Goal: Contribute content: Add original content to the website for others to see

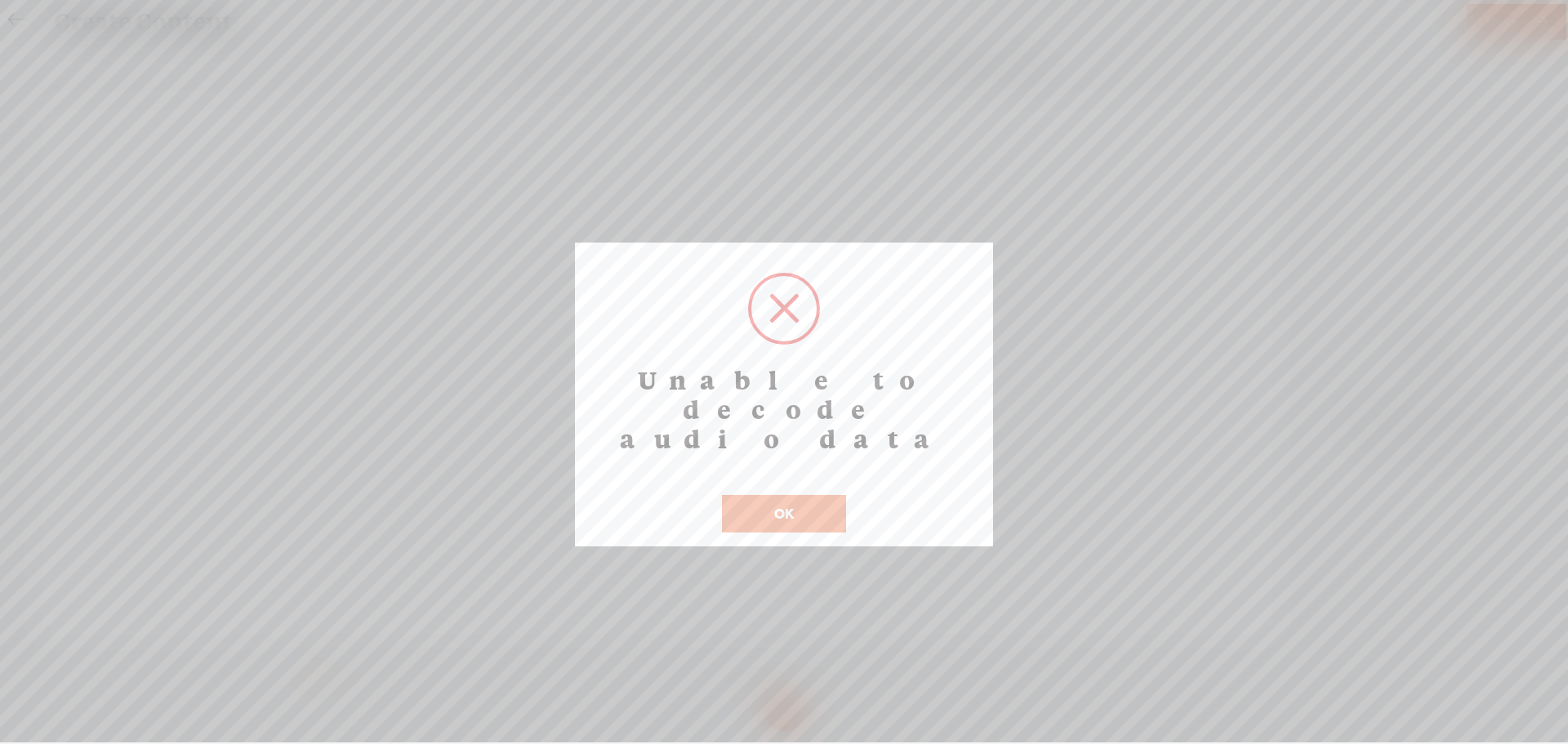
click at [776, 495] on button "OK" at bounding box center [784, 513] width 124 height 37
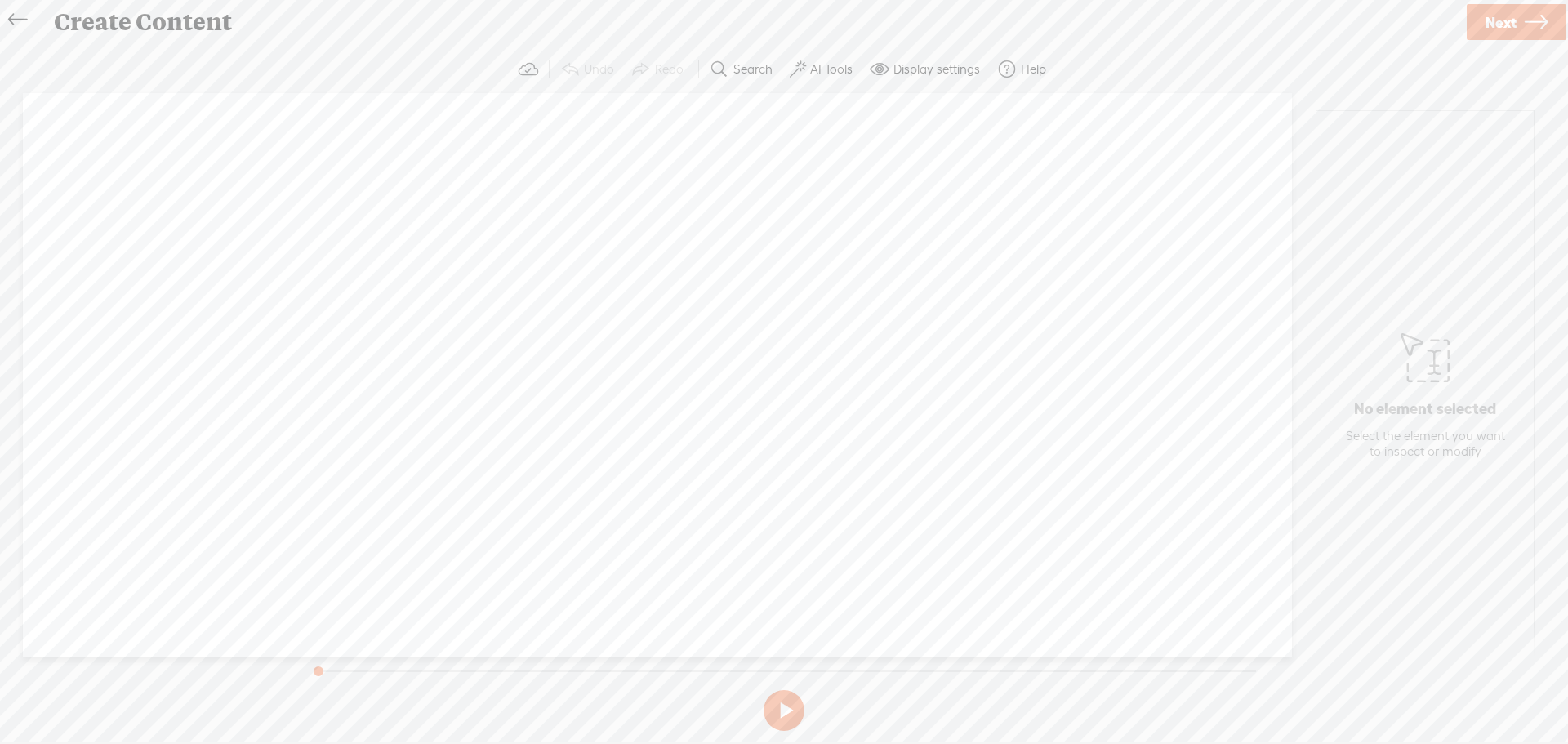
click at [4, 23] on link at bounding box center [21, 19] width 37 height 33
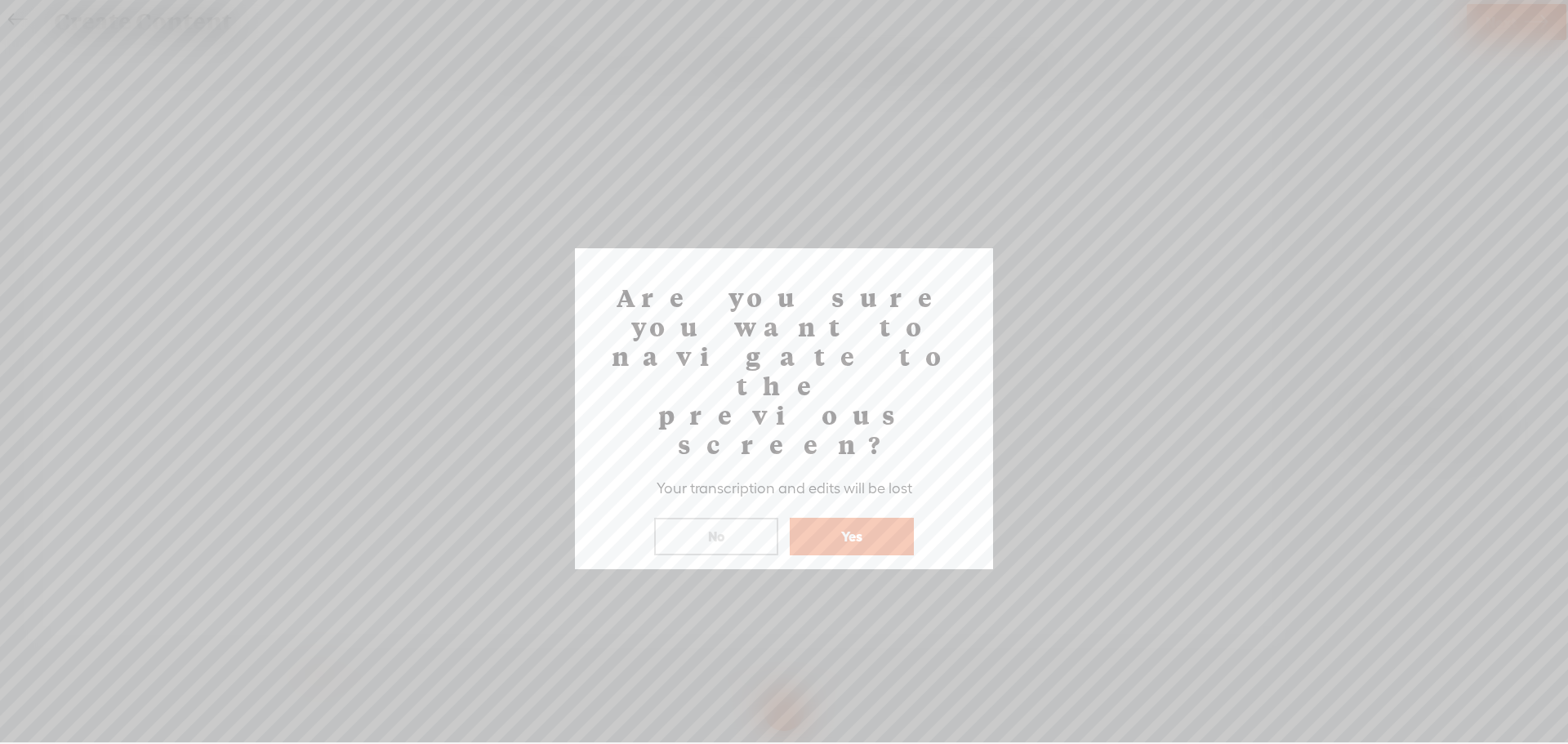
click at [864, 518] on button "Yes" at bounding box center [851, 536] width 124 height 37
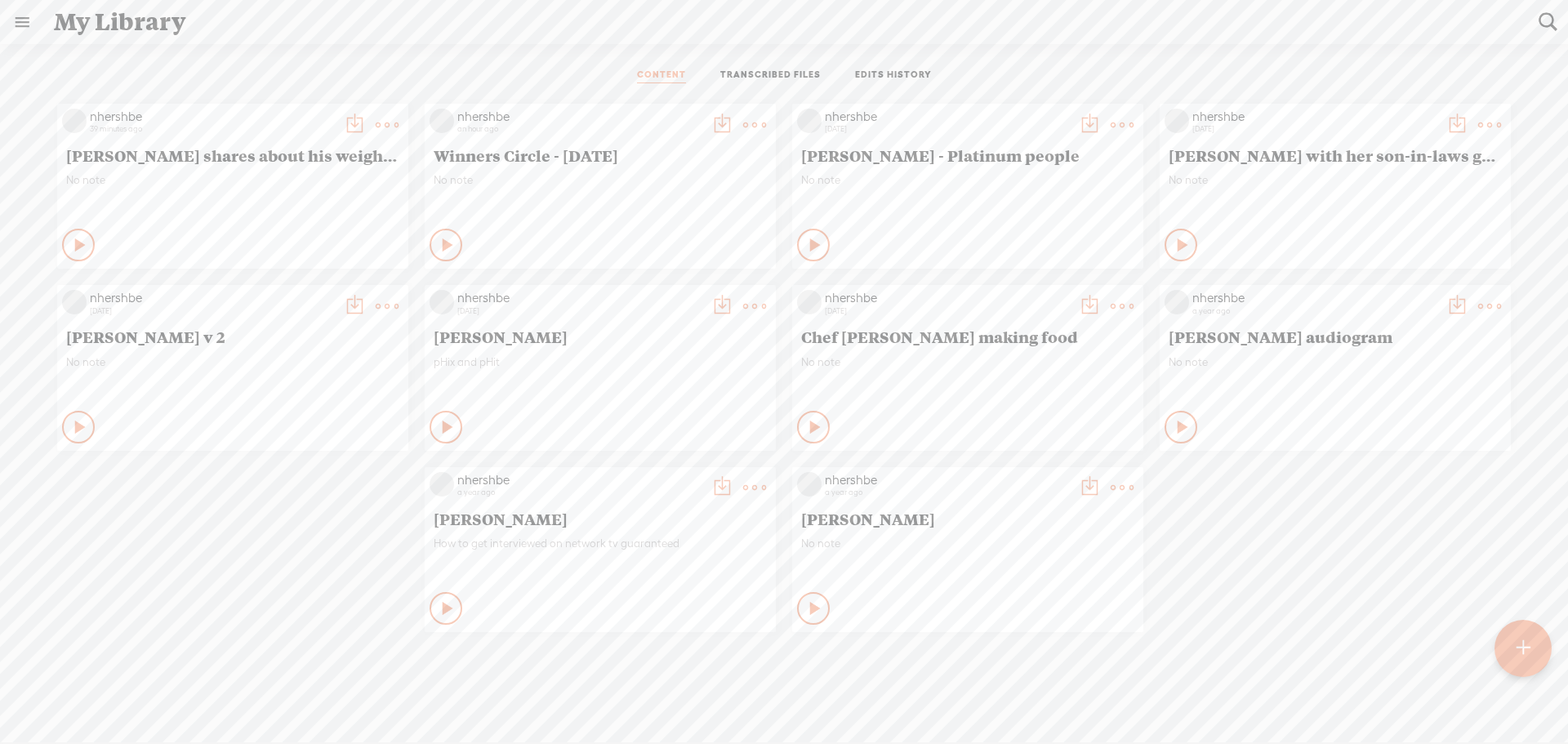
click at [443, 241] on icon at bounding box center [448, 244] width 16 height 16
click at [438, 242] on icon at bounding box center [446, 244] width 16 height 16
click at [74, 238] on icon at bounding box center [81, 244] width 16 height 16
click at [74, 238] on icon at bounding box center [79, 244] width 16 height 16
click at [745, 120] on t at bounding box center [755, 125] width 23 height 23
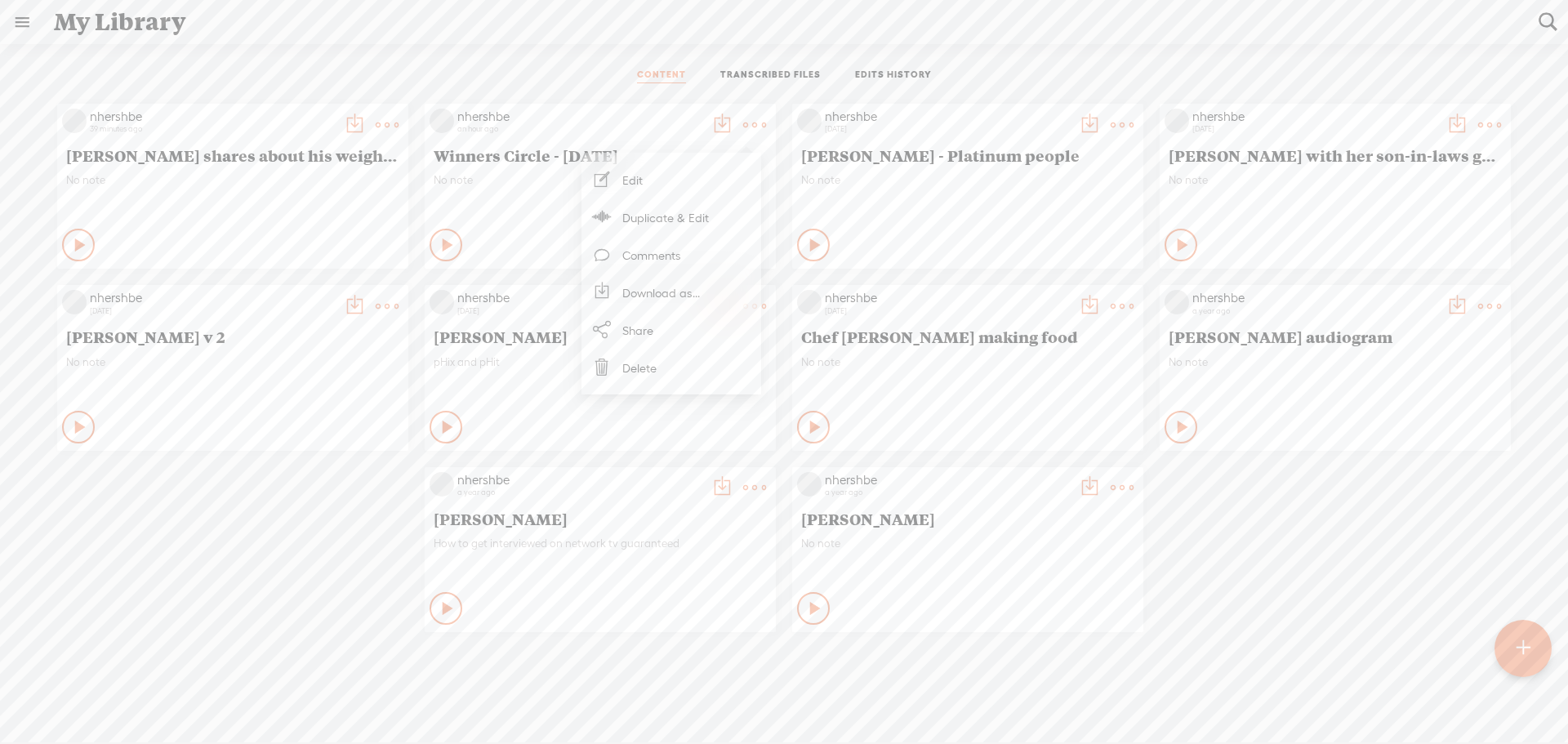
click at [667, 221] on link "Duplicate & Edit" at bounding box center [671, 216] width 163 height 37
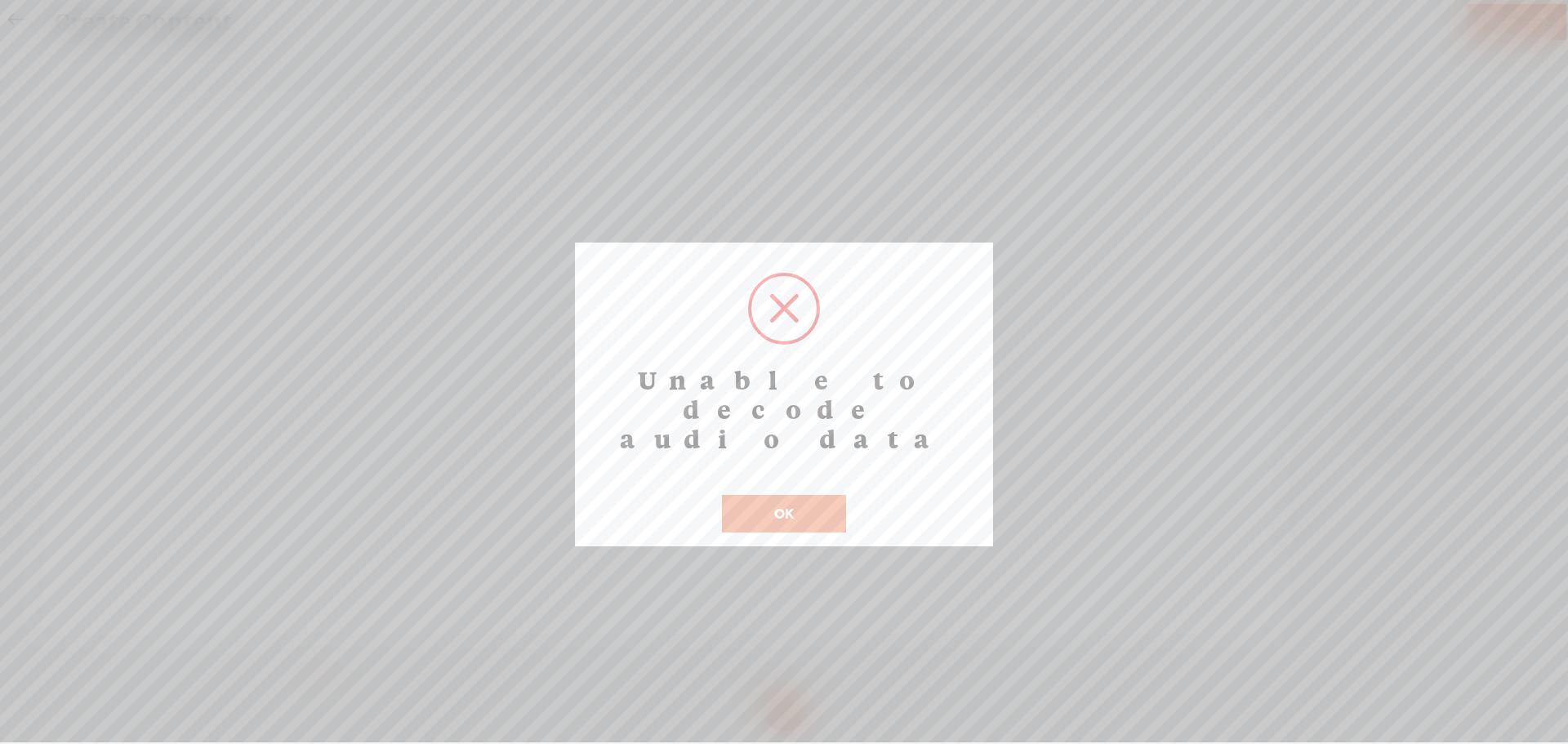
click at [764, 495] on button "OK" at bounding box center [784, 513] width 124 height 37
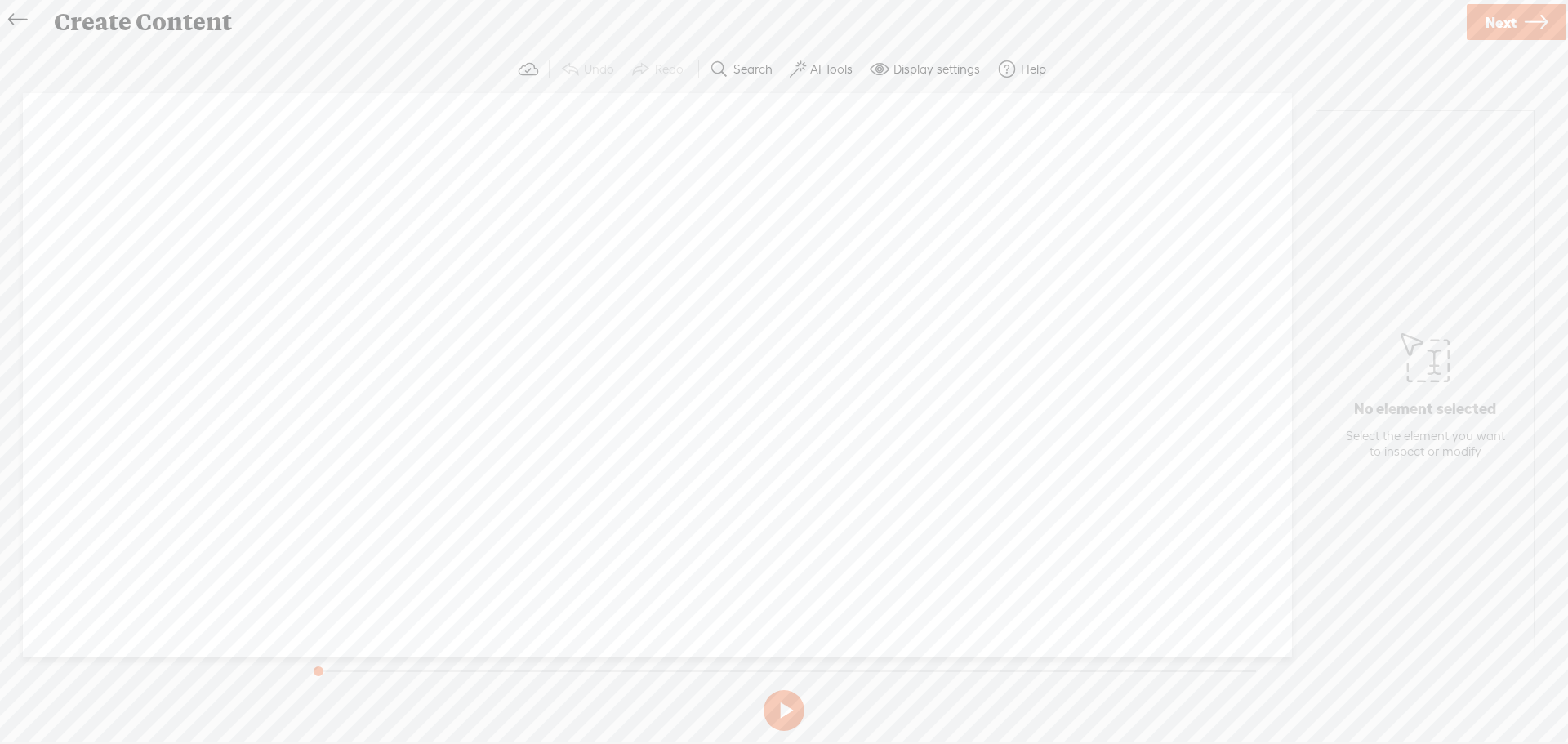
click at [13, 12] on icon at bounding box center [17, 20] width 19 height 37
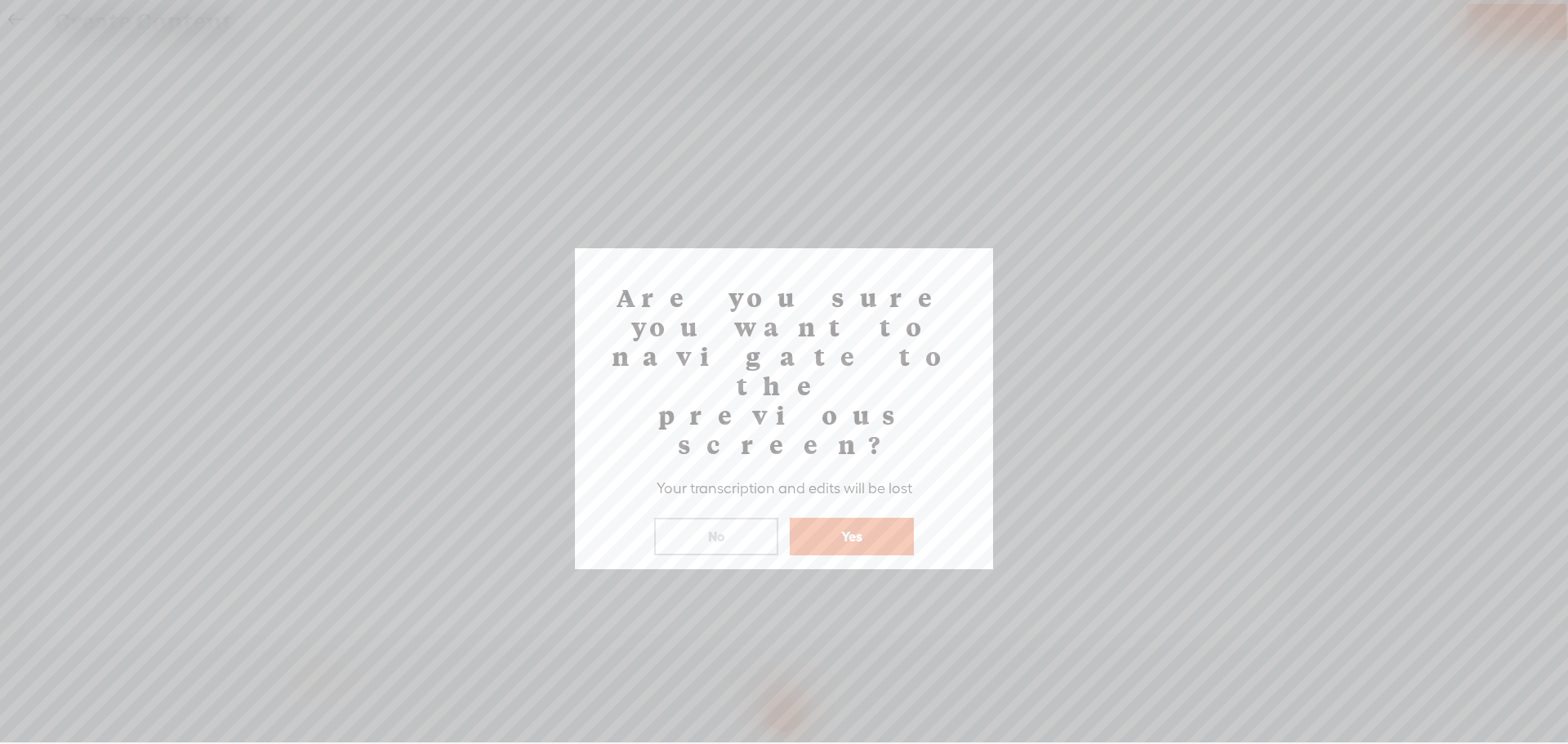
click at [870, 518] on button "Yes" at bounding box center [851, 536] width 124 height 37
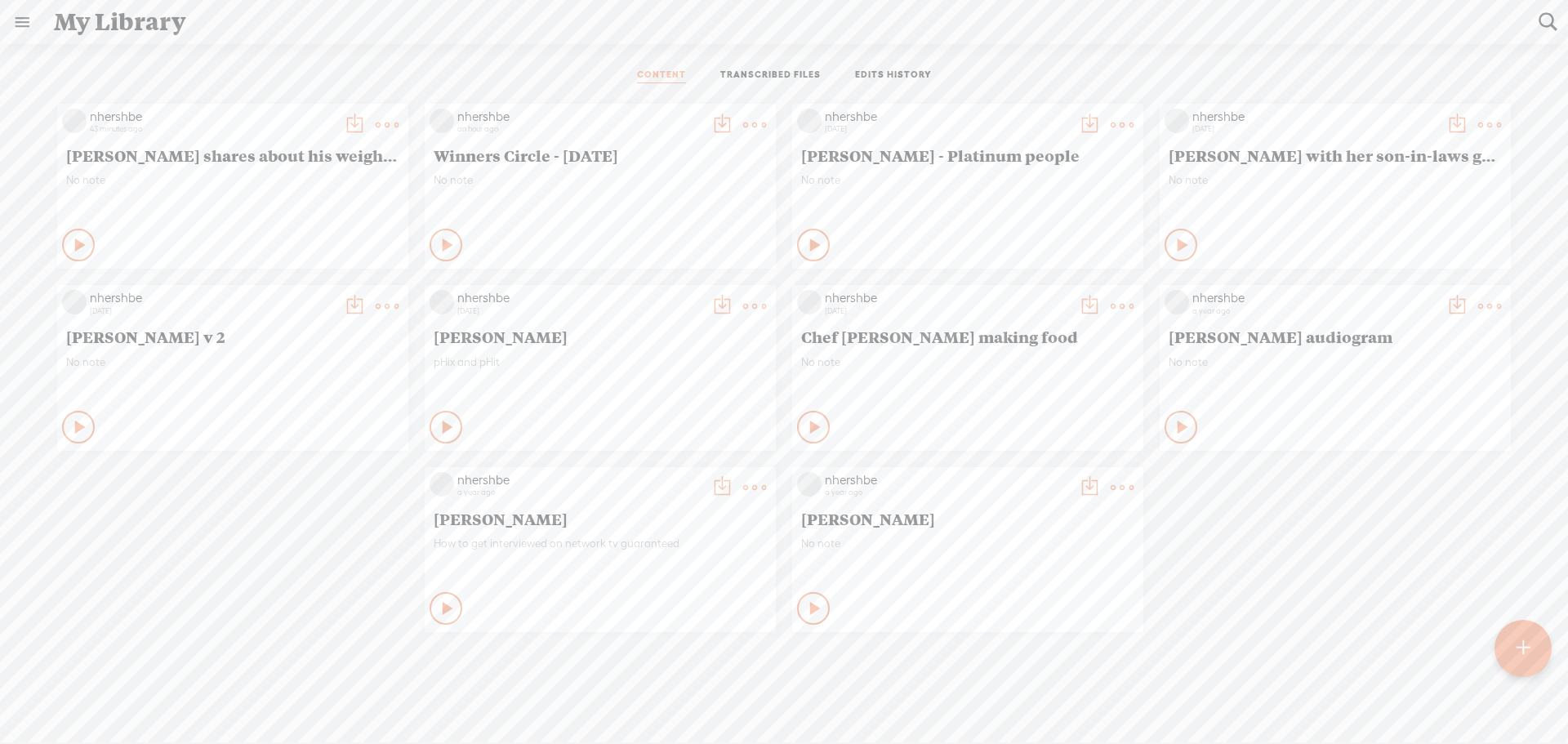
click at [1531, 642] on div at bounding box center [1522, 648] width 57 height 57
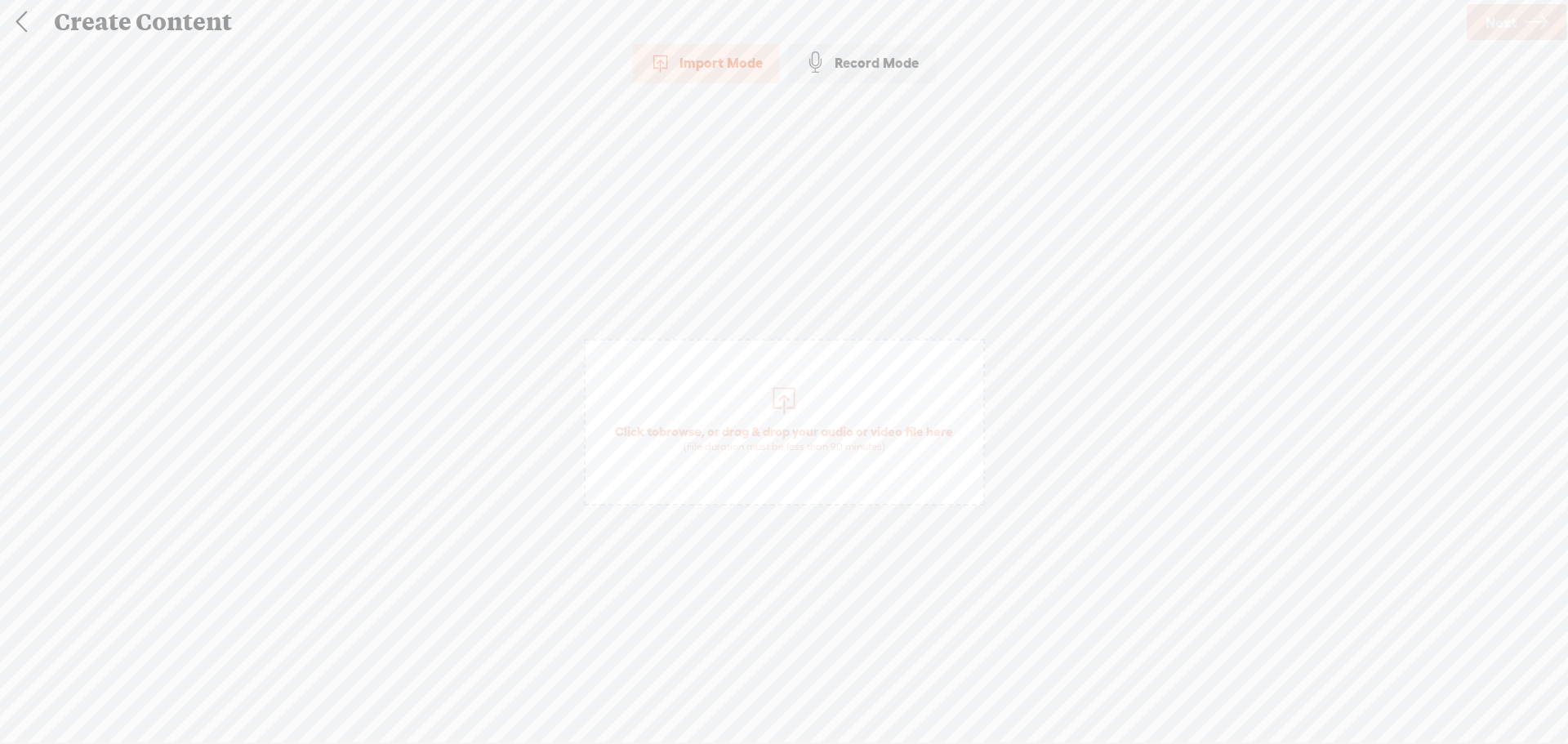
click at [784, 396] on div at bounding box center [784, 399] width 33 height 33
click at [1503, 19] on span "Next" at bounding box center [1501, 22] width 31 height 41
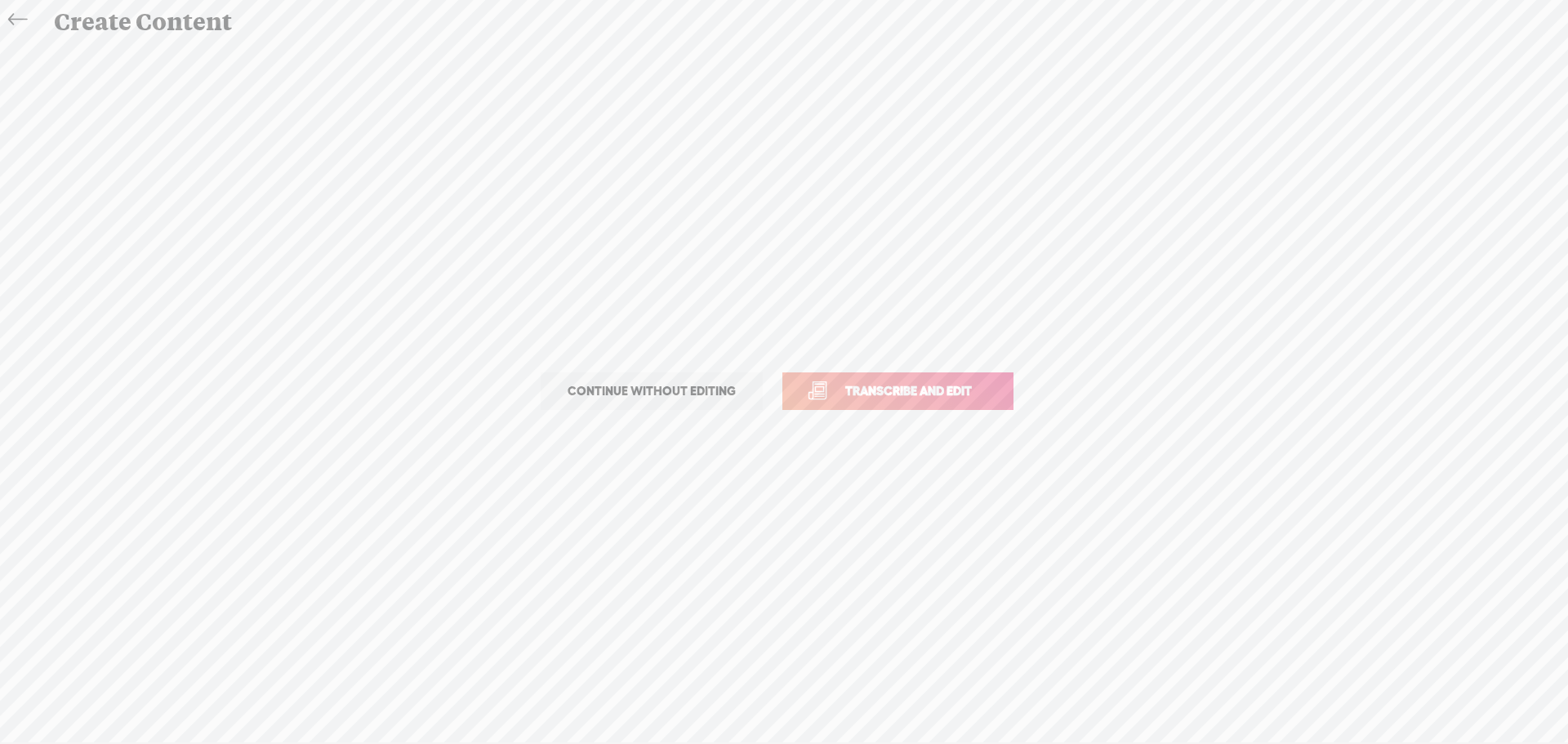
drag, startPoint x: 876, startPoint y: 386, endPoint x: 884, endPoint y: 392, distance: 10.0
click at [865, 403] on link "Transcribe and edit" at bounding box center [898, 390] width 231 height 37
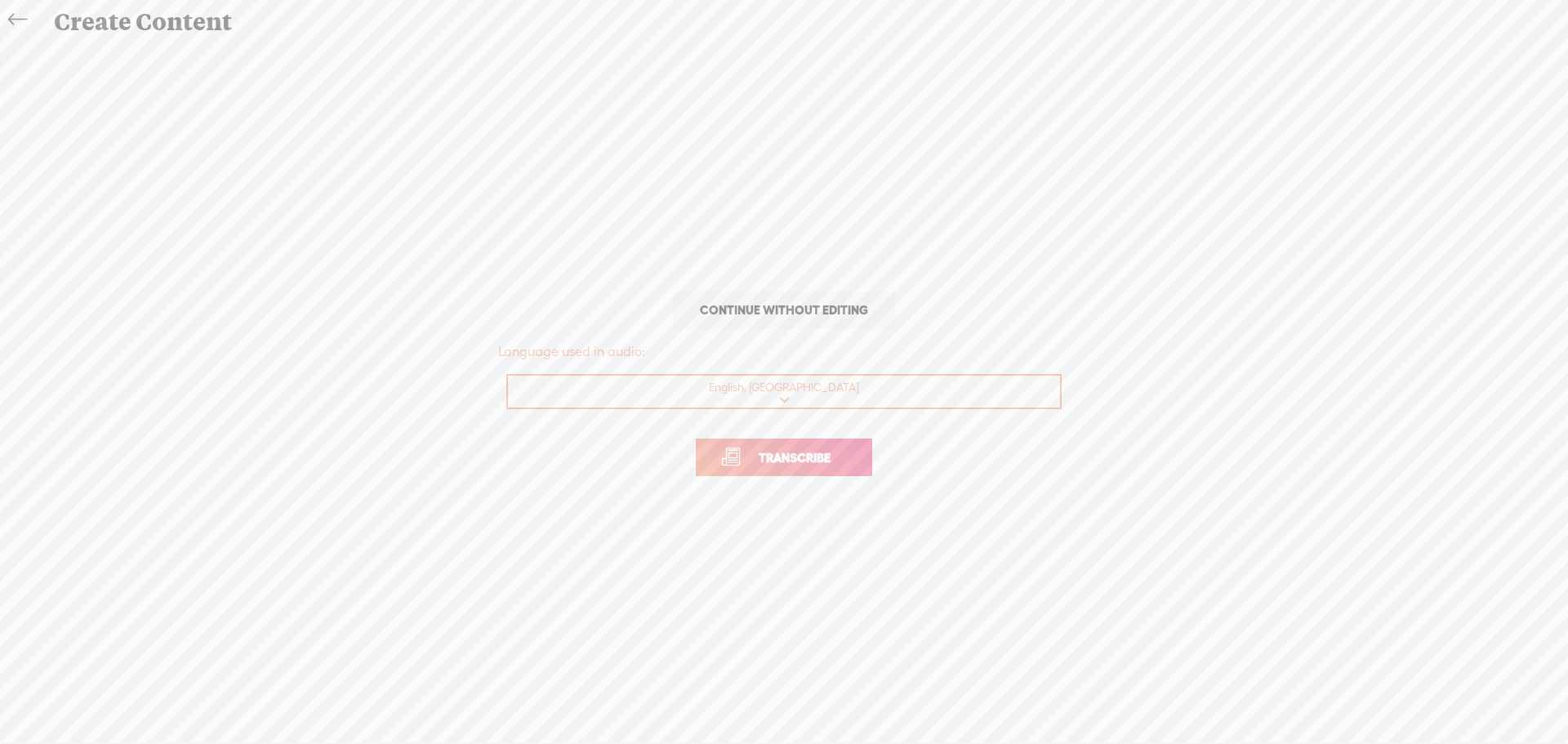
click at [760, 456] on span "Transcribe" at bounding box center [794, 458] width 106 height 19
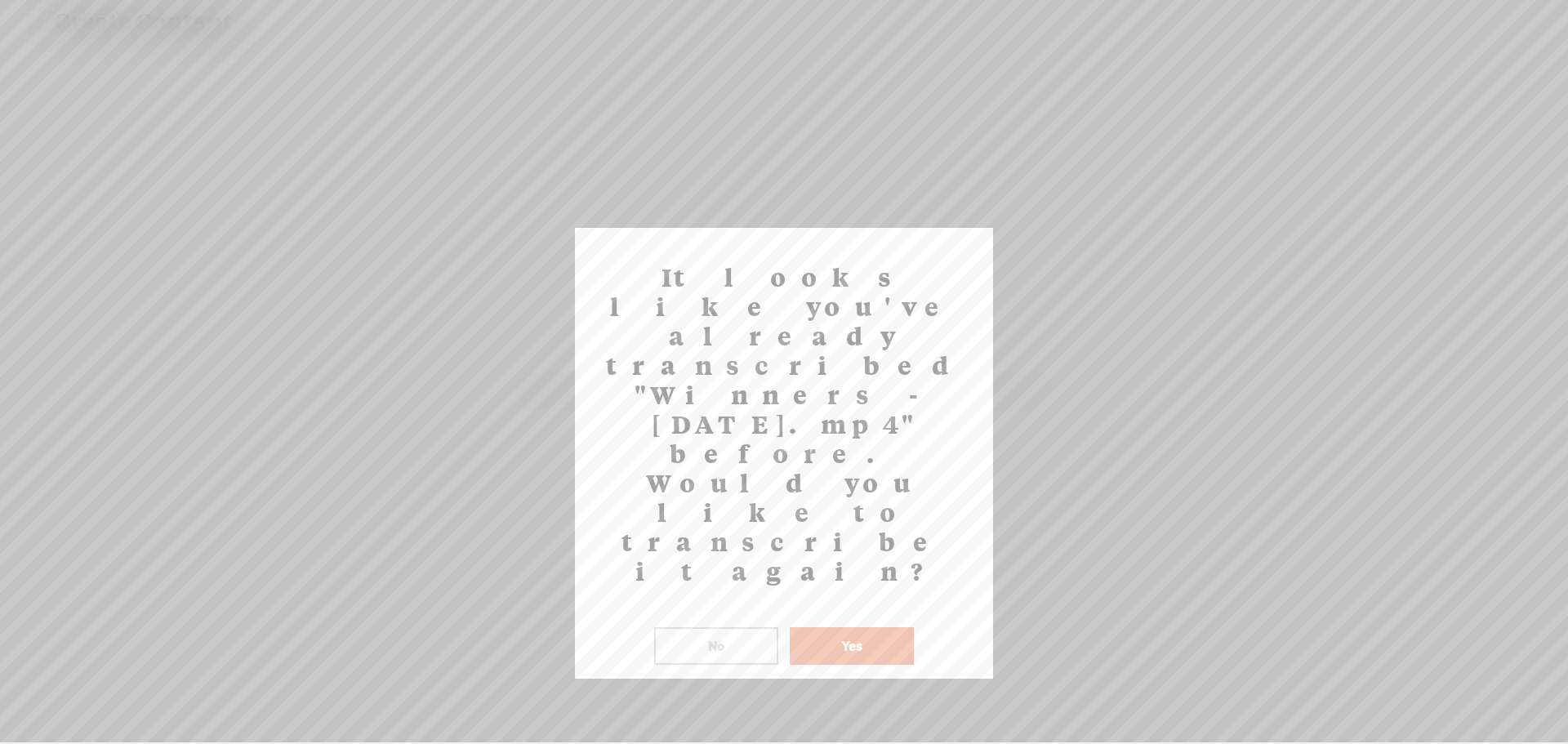
click at [835, 627] on button "Yes" at bounding box center [851, 645] width 124 height 37
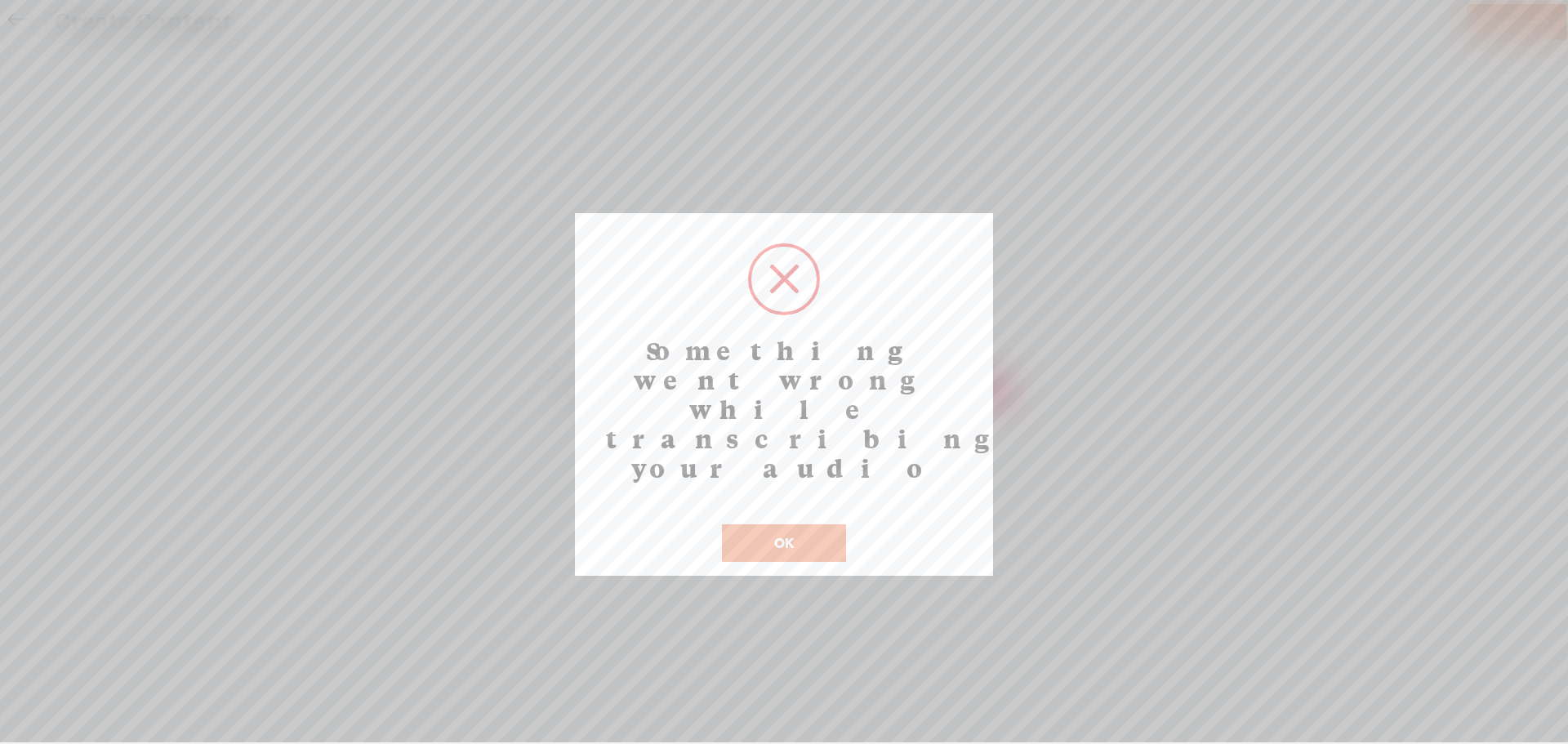
click at [792, 524] on button "OK" at bounding box center [784, 542] width 124 height 37
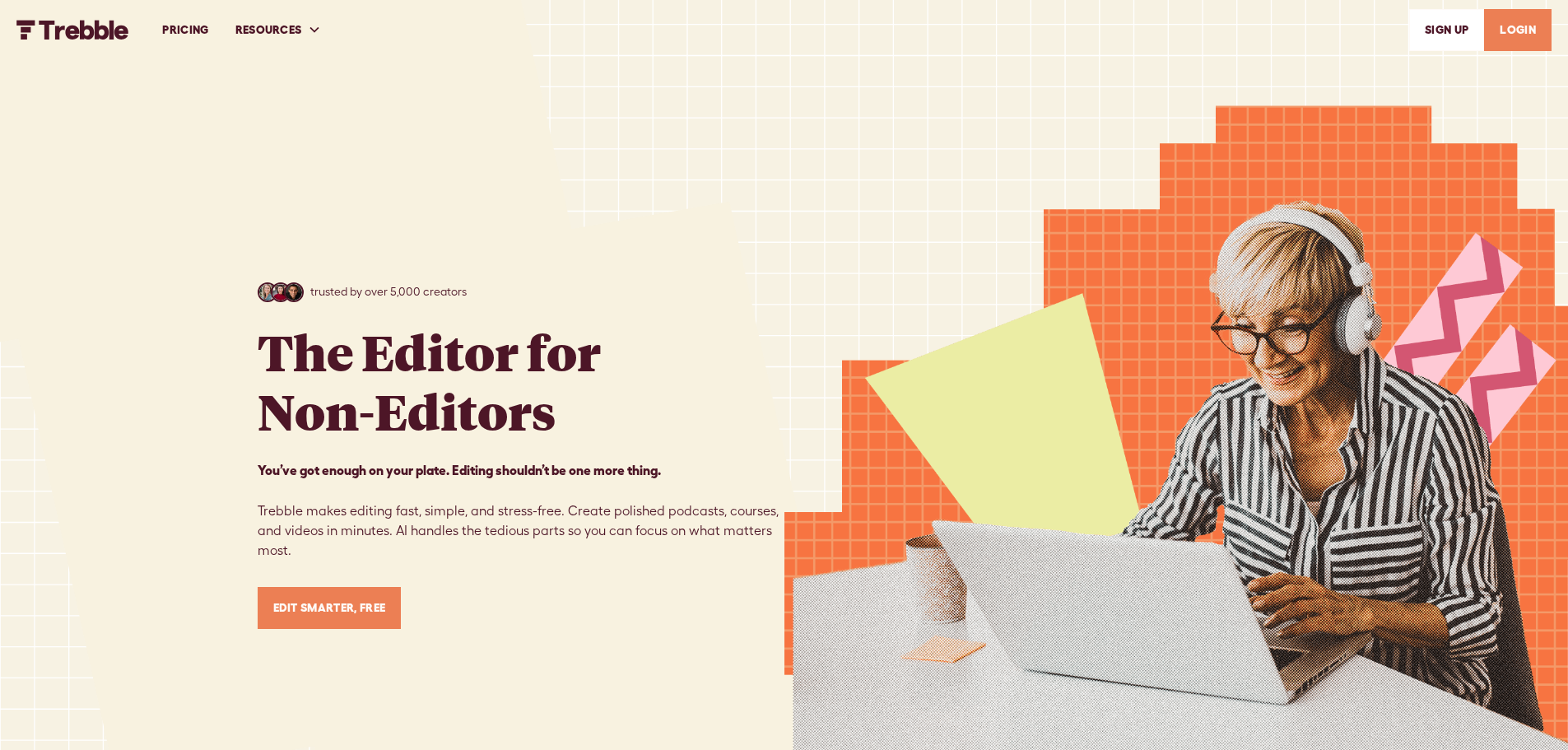
click at [1507, 20] on link "LOGIN" at bounding box center [1518, 29] width 68 height 42
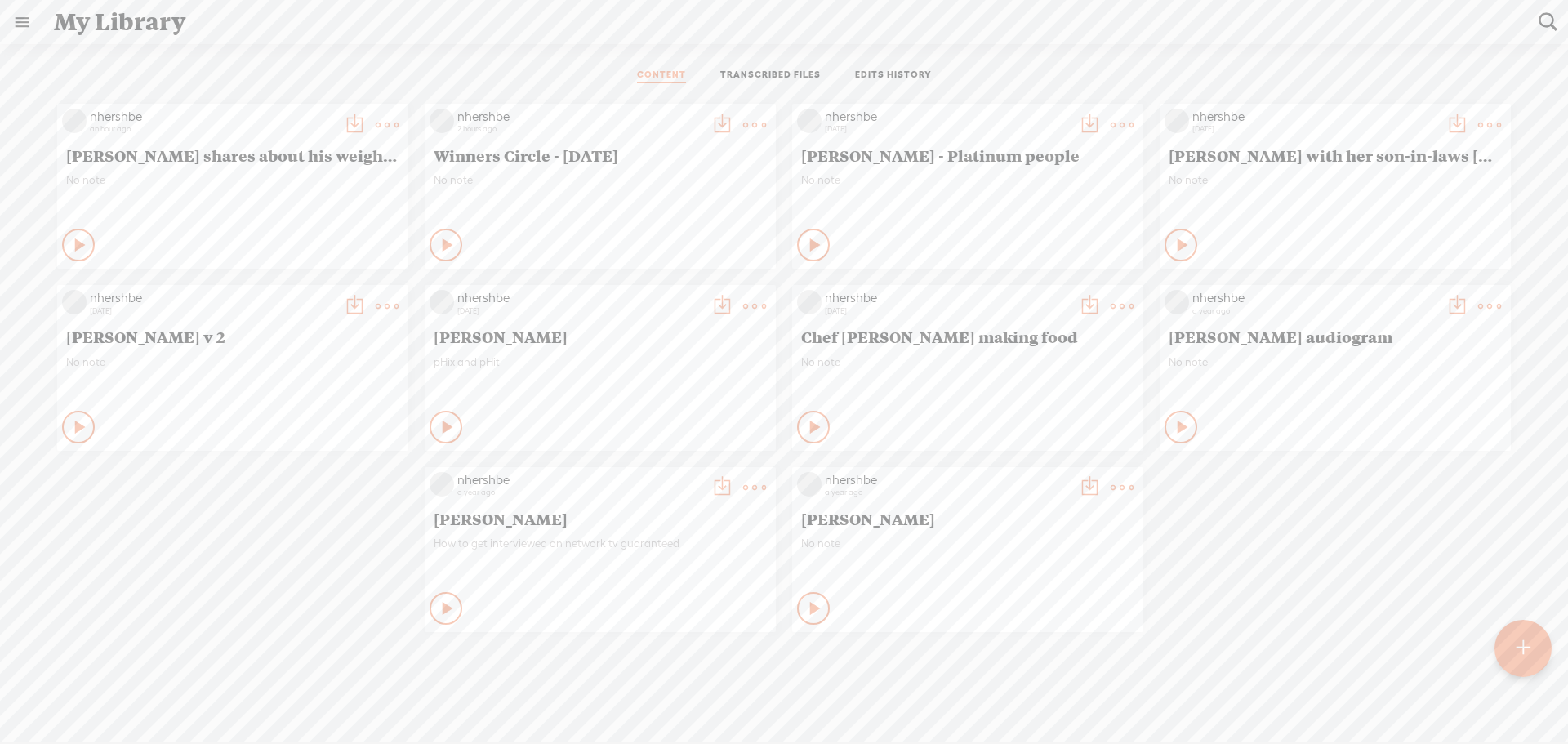
click at [752, 118] on t at bounding box center [755, 125] width 23 height 23
click at [635, 216] on link "Duplicate & Edit" at bounding box center [671, 216] width 163 height 37
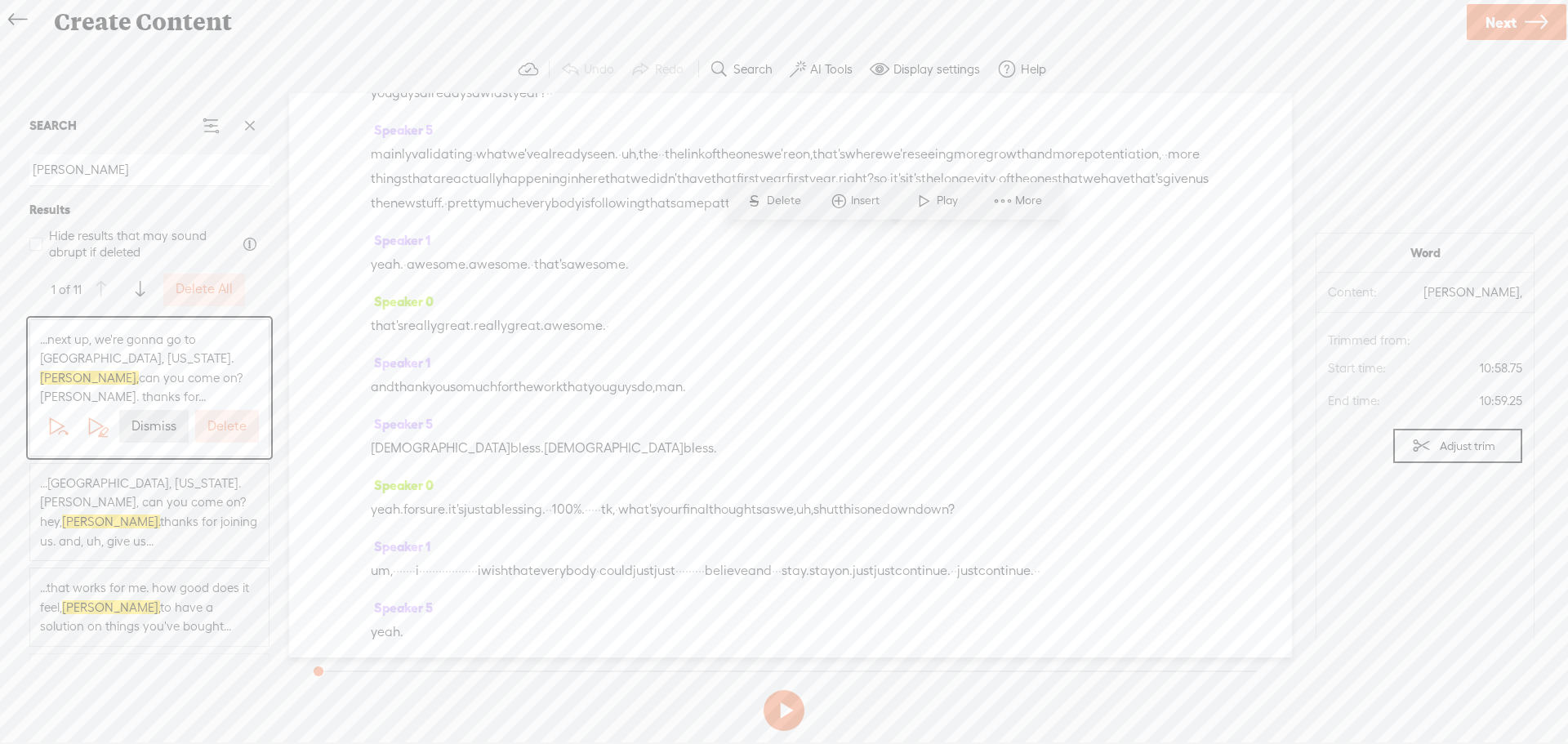
scroll to position [3748, 0]
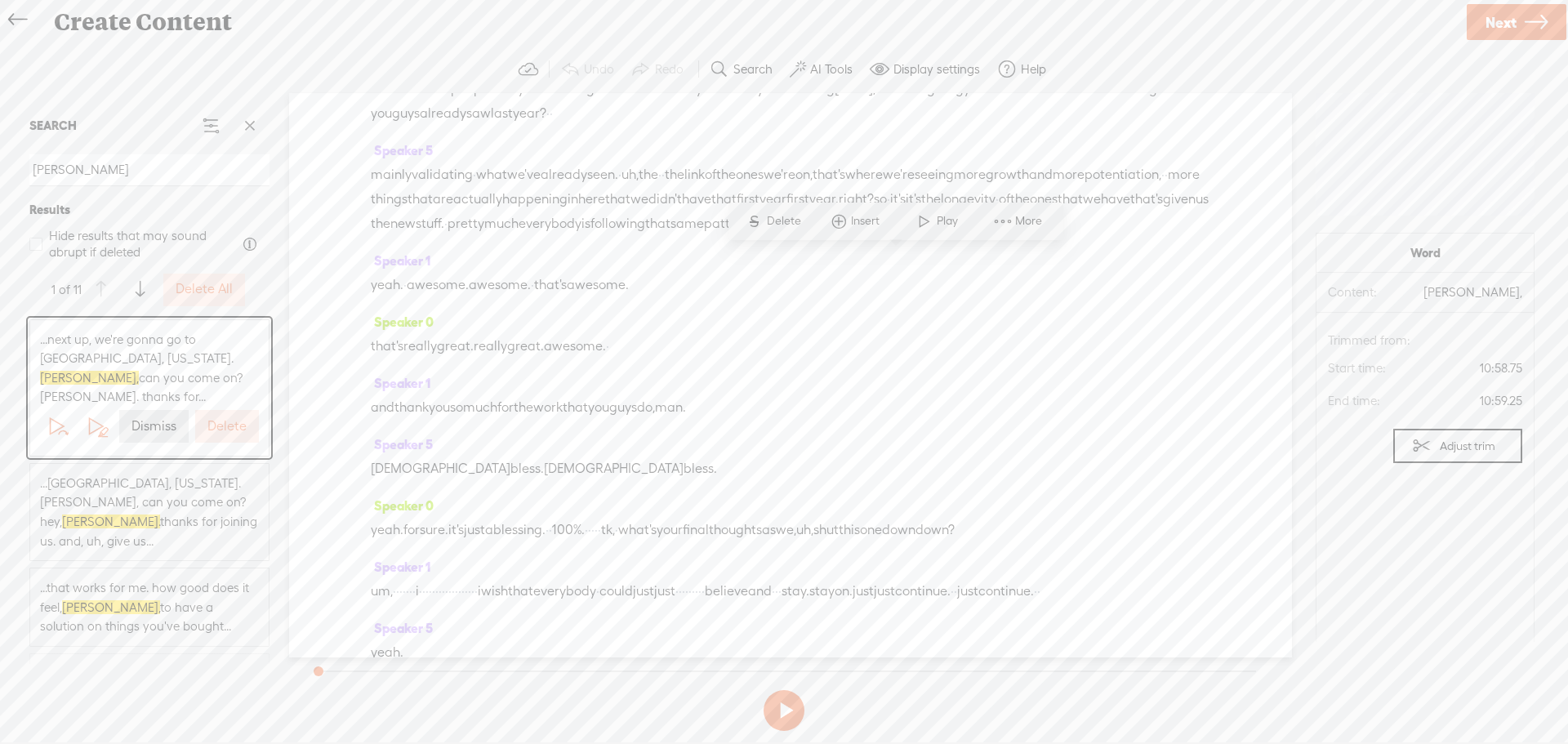
type input "kathy"
drag, startPoint x: 503, startPoint y: 311, endPoint x: 463, endPoint y: 311, distance: 40.0
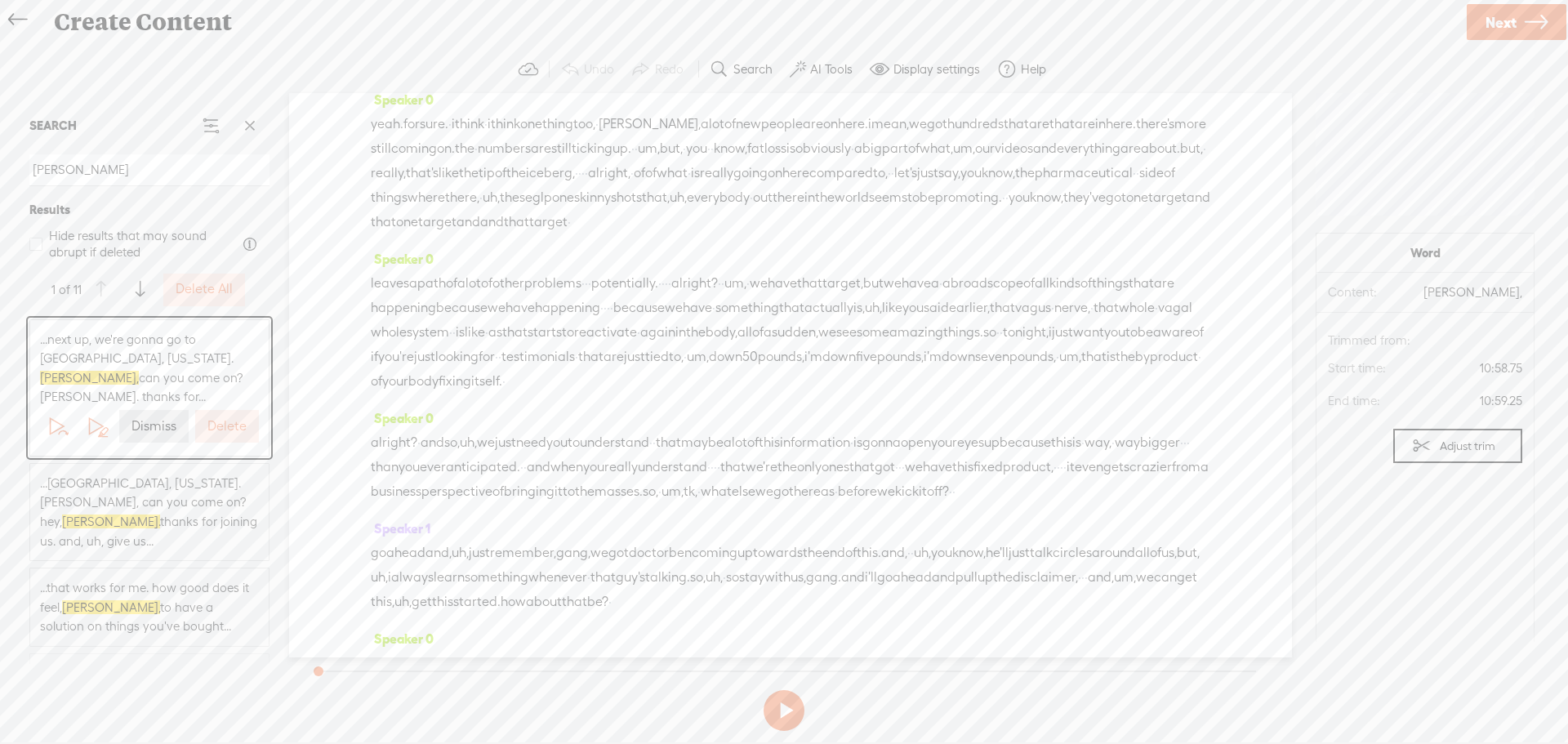
scroll to position [0, 0]
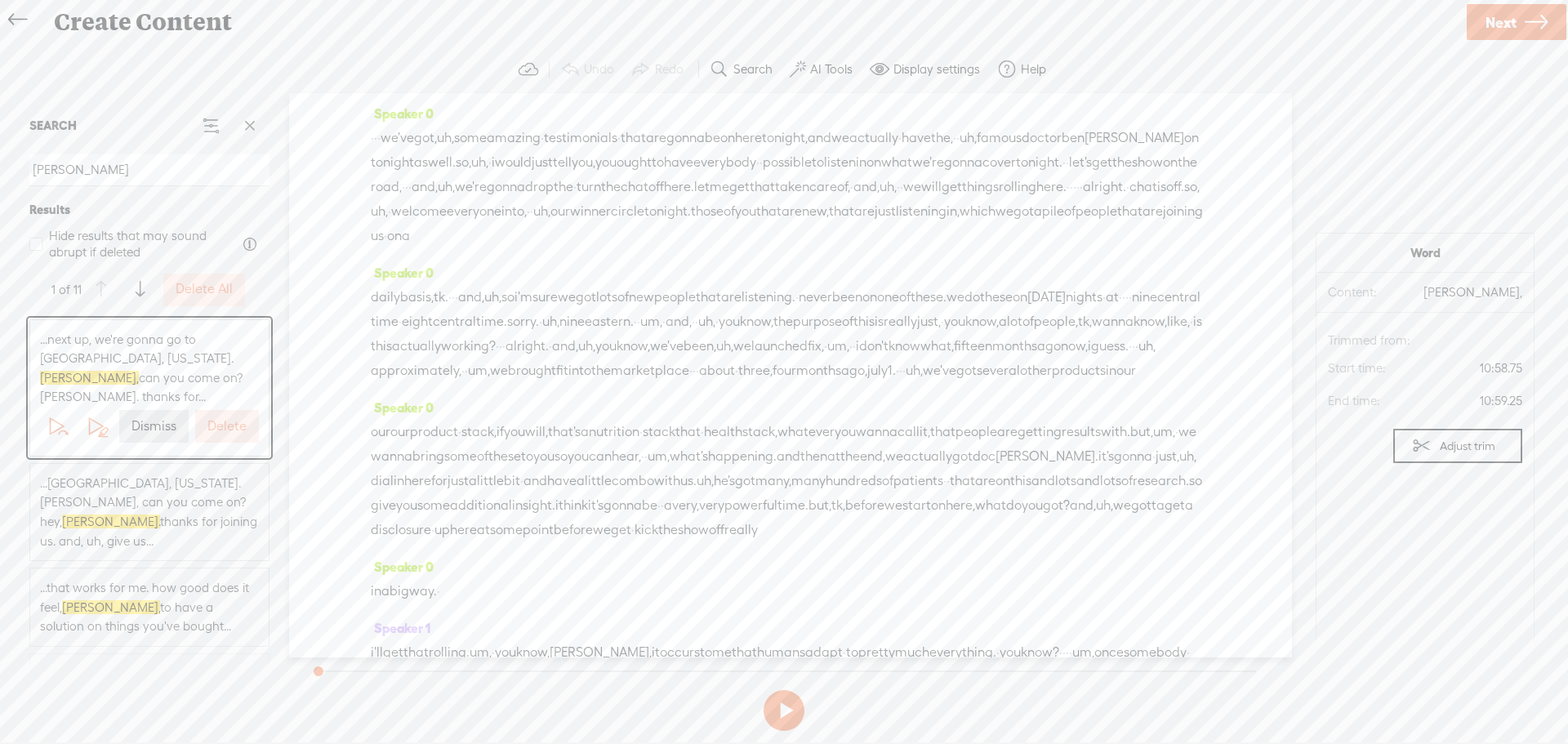
drag, startPoint x: 468, startPoint y: 309, endPoint x: 426, endPoint y: -20, distance: 331.7
click at [426, 0] on html "Hold on tight . . . nhershbe HOME MY CONTENT MY CHANNEL MY LIBRARY MY JOURNEYS …" at bounding box center [784, 371] width 1568 height 743
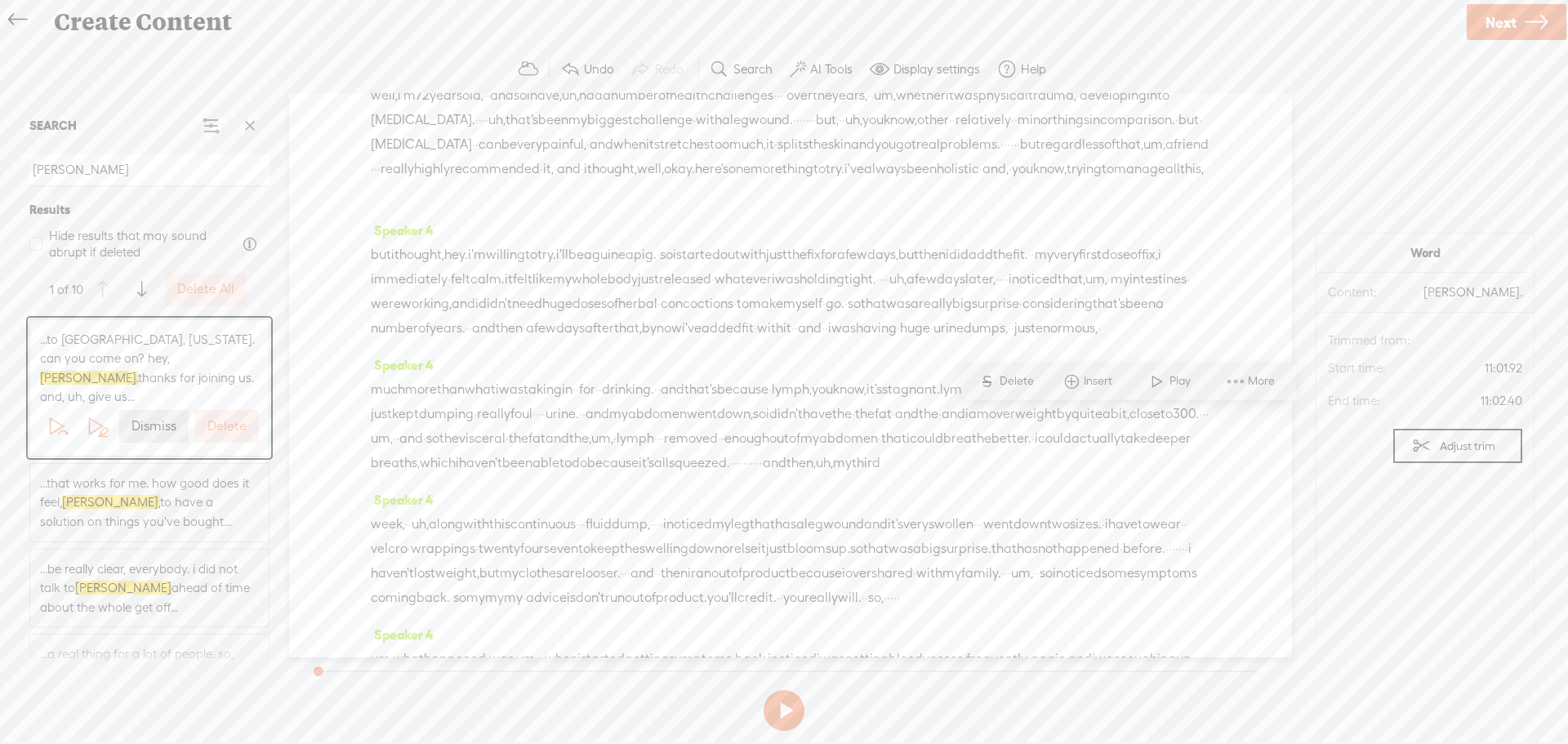
scroll to position [3504, 0]
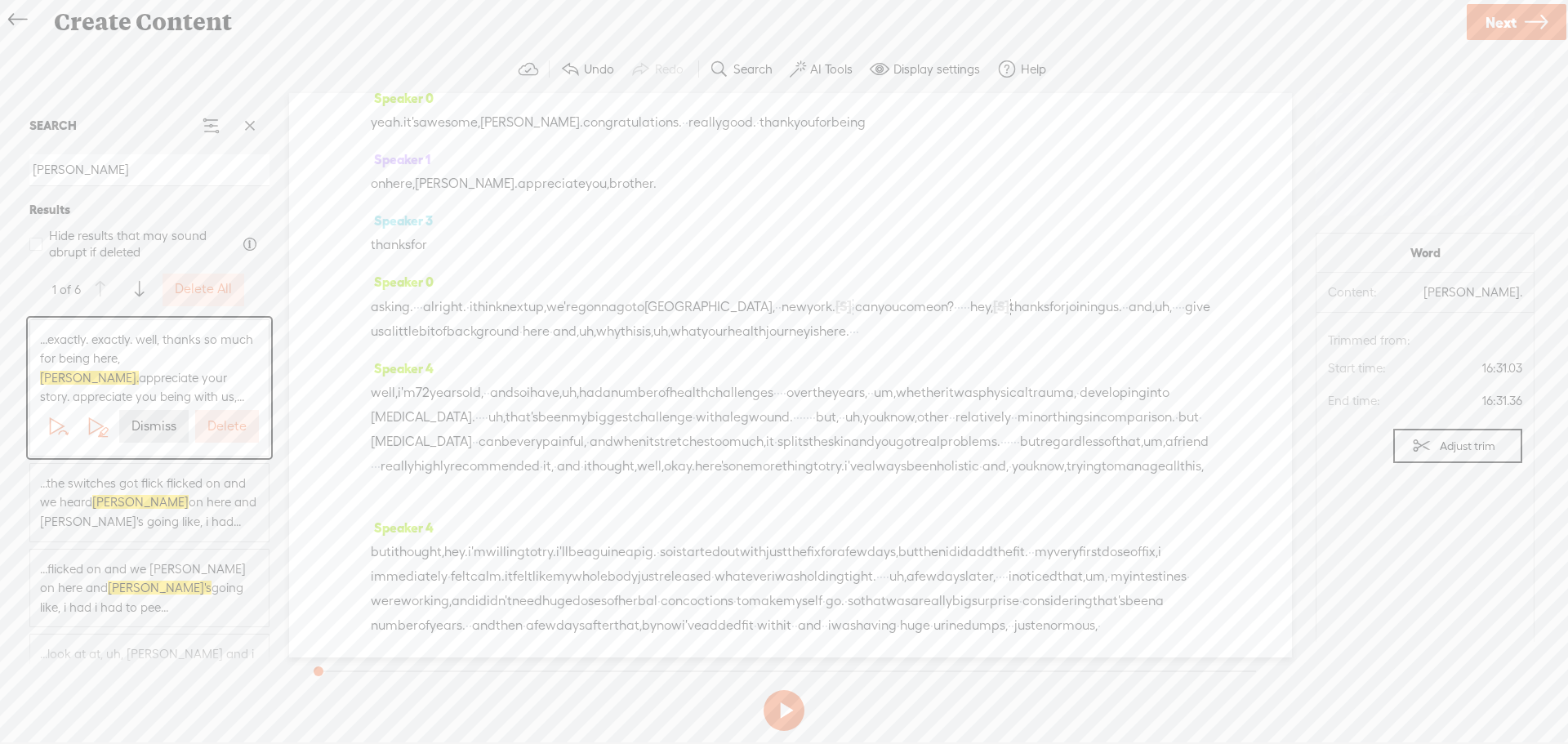
scroll to position [3636, 0]
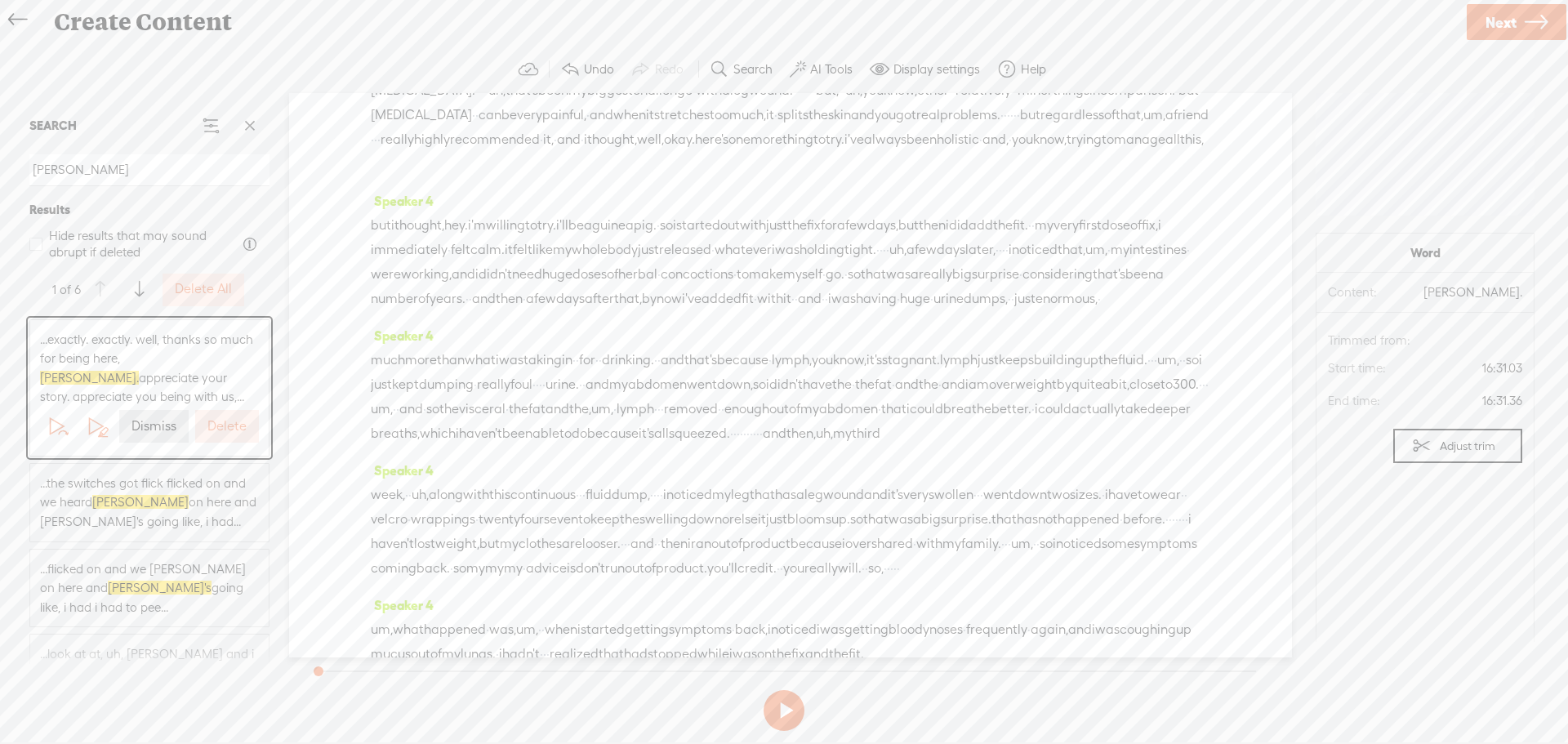
click at [819, 17] on span "here." at bounding box center [834, 4] width 30 height 24
drag, startPoint x: 403, startPoint y: 423, endPoint x: 343, endPoint y: 101, distance: 327.5
click at [343, 101] on div "Speaker 0 · · · we've got, uh, some amazing · testimonials · that are gonna be …" at bounding box center [790, 375] width 1003 height 564
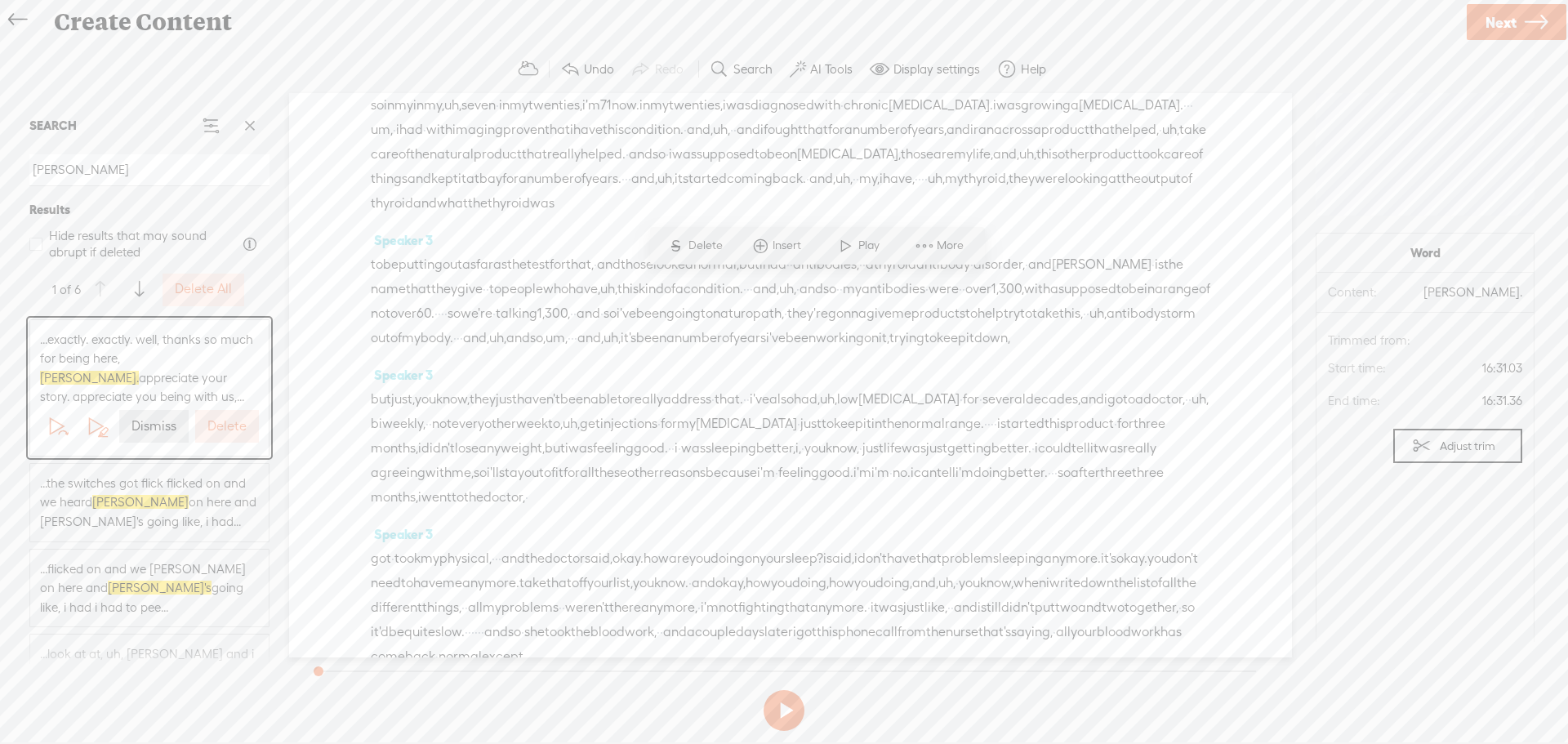
scroll to position [5196, 0]
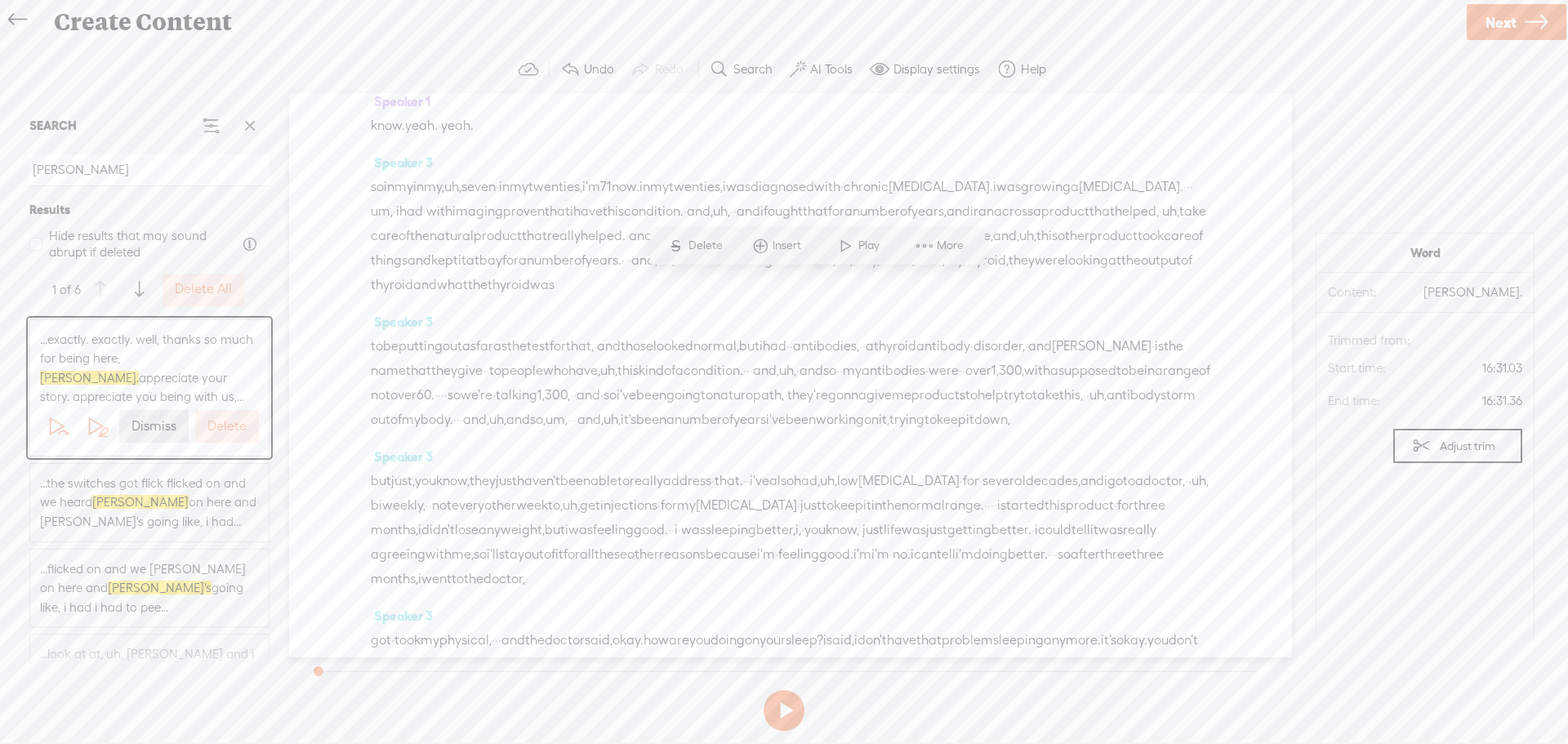
drag, startPoint x: 410, startPoint y: 588, endPoint x: 406, endPoint y: 605, distance: 17.5
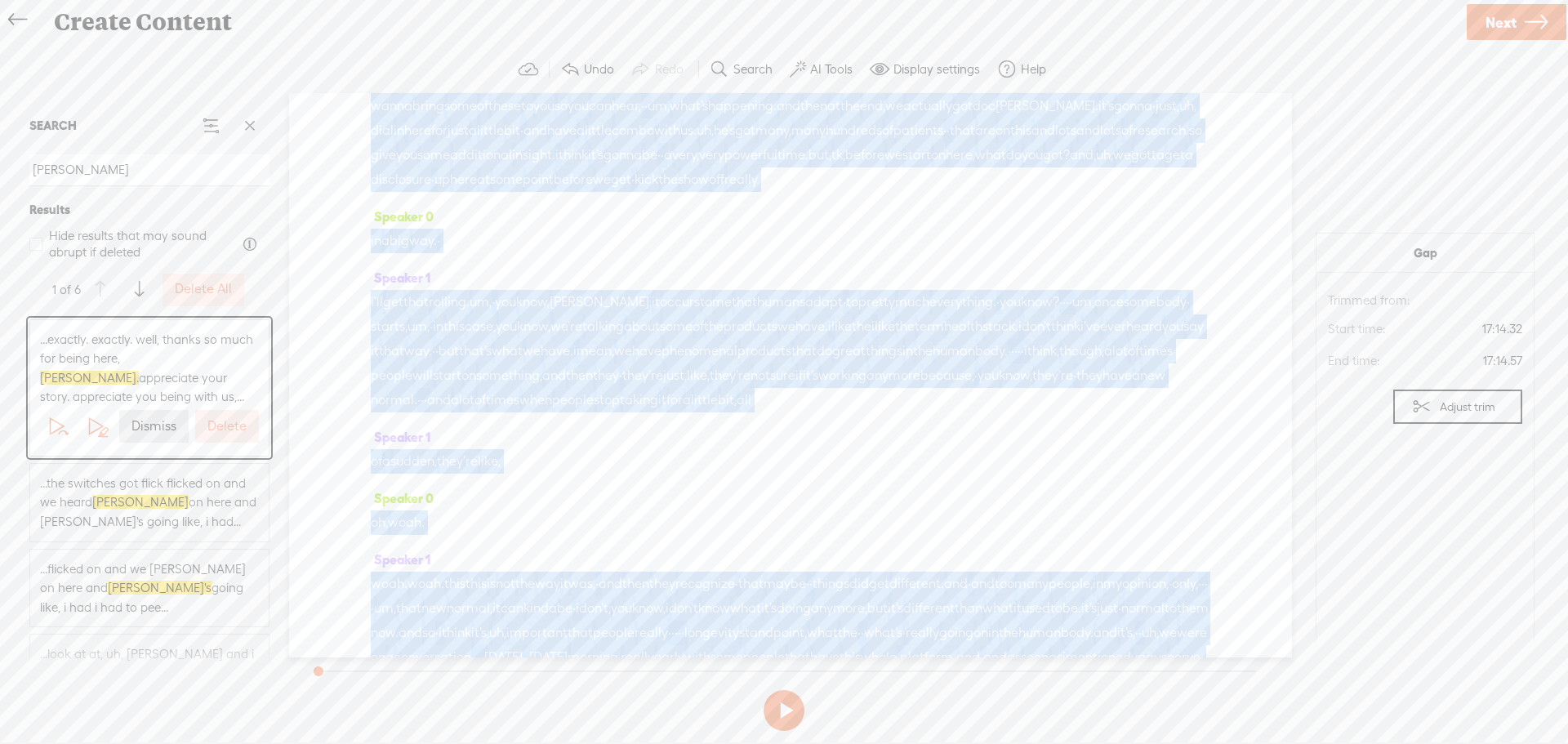
scroll to position [0, 0]
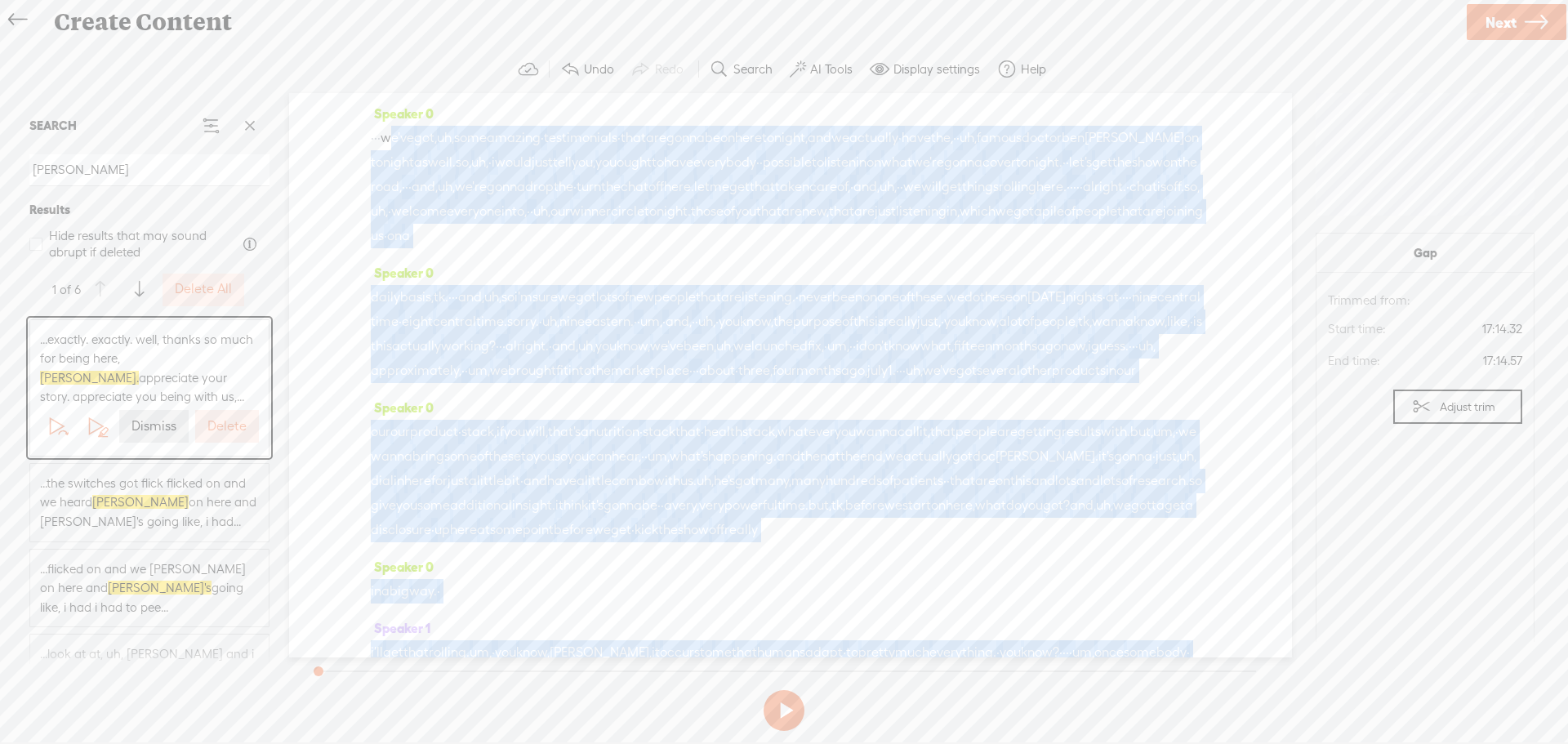
drag, startPoint x: 406, startPoint y: 594, endPoint x: 400, endPoint y: 144, distance: 450.0
click at [400, 144] on div "Speaker 0 · · · we've got, uh, some amazing · testimonials · that are gonna be …" at bounding box center [790, 375] width 1003 height 564
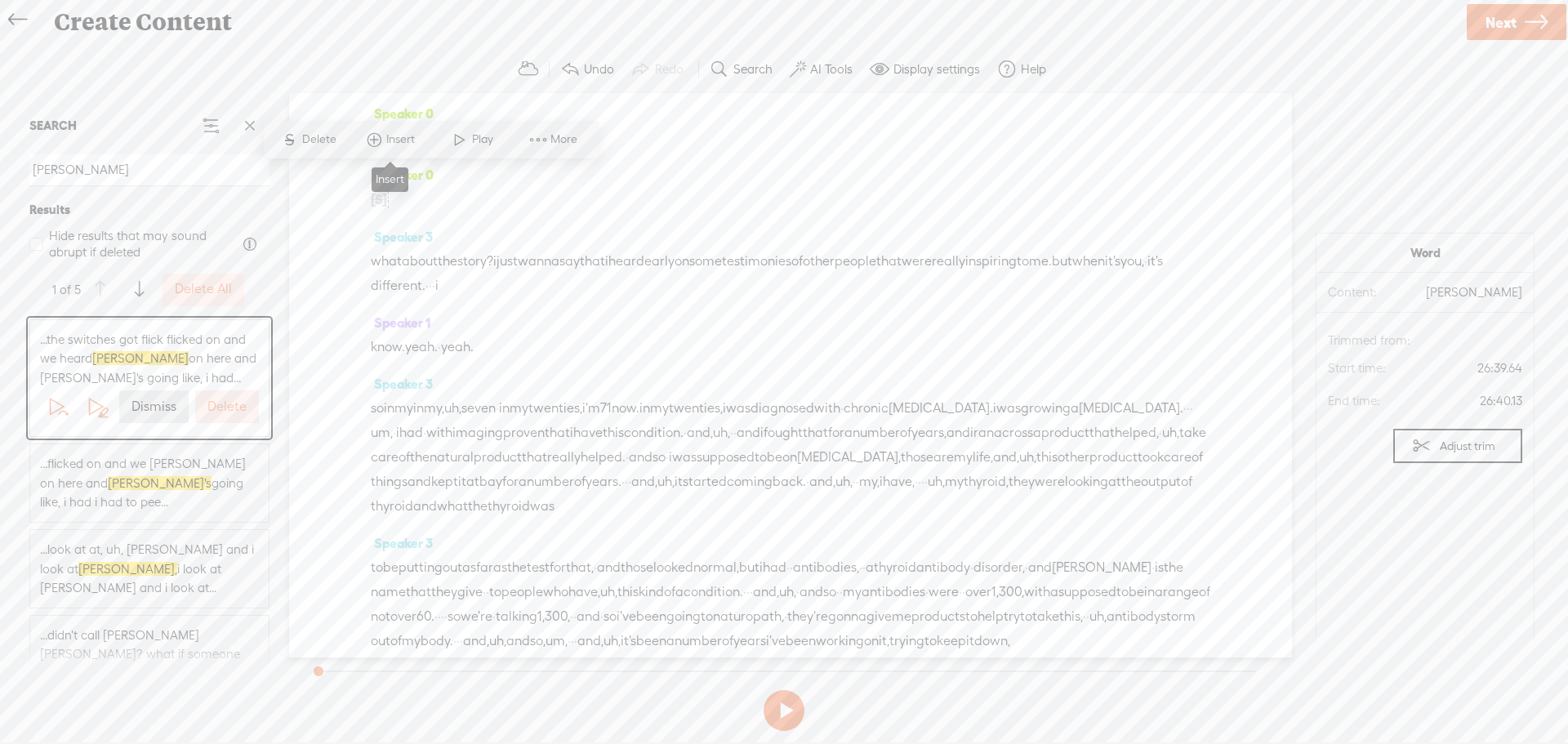
scroll to position [4087, 0]
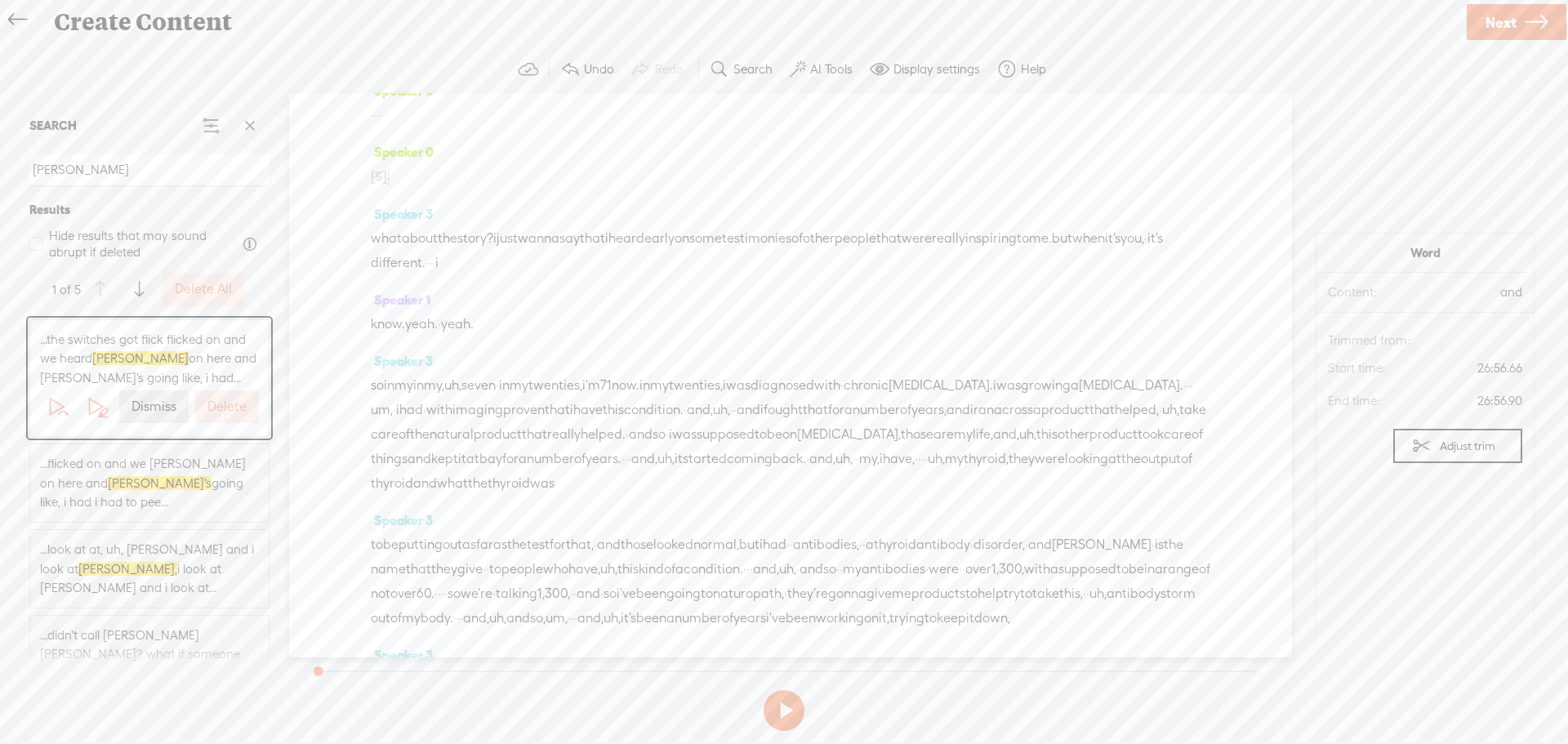
scroll to position [0, 0]
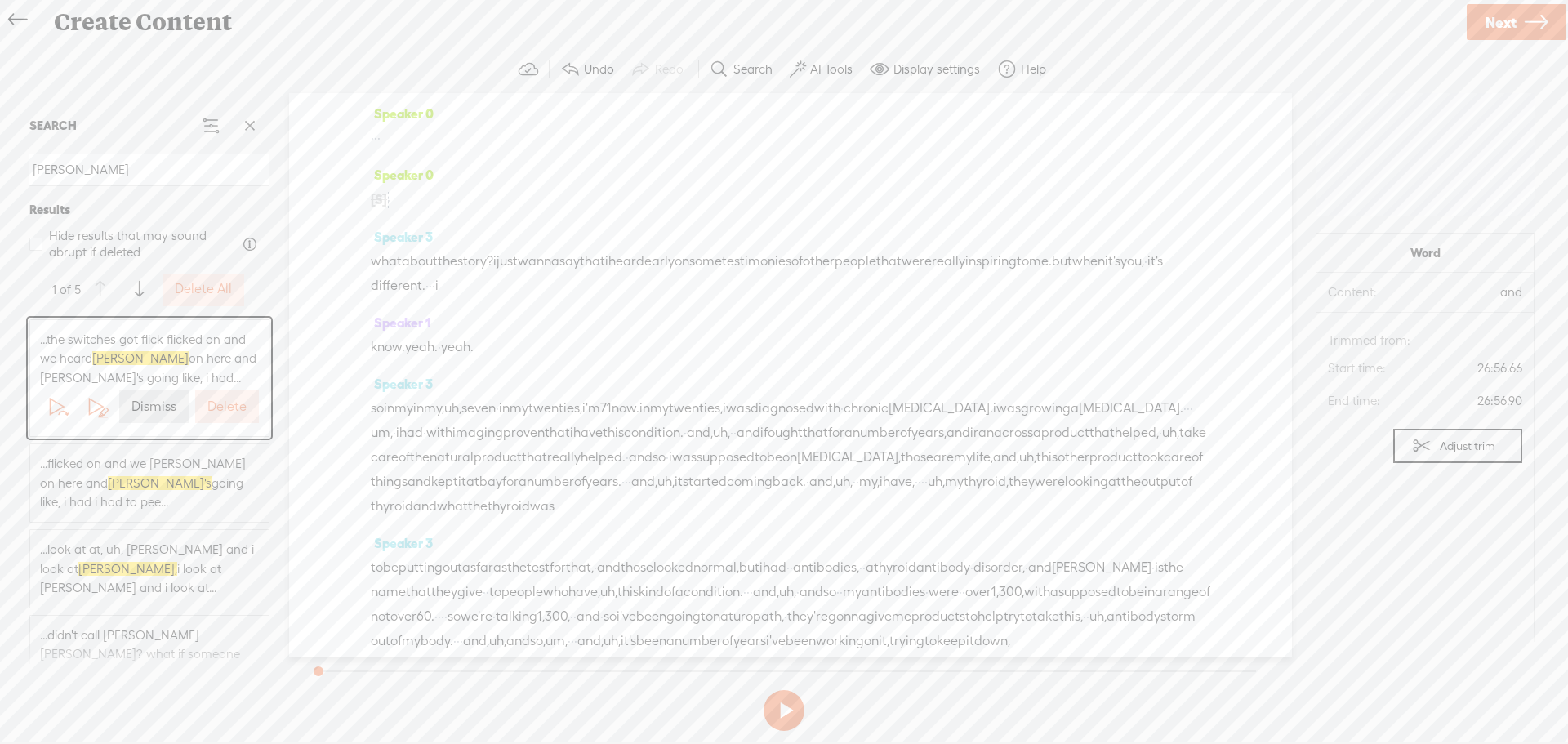
click at [507, 346] on span at bounding box center [490, 346] width 33 height 24
drag, startPoint x: 506, startPoint y: 346, endPoint x: 399, endPoint y: 144, distance: 228.6
click at [387, 137] on div "Speaker 0 · · · Speaker 0 [S] we've got, uh, some amazing · testimonials · that…" at bounding box center [790, 375] width 1003 height 564
click at [474, 345] on span "yeah." at bounding box center [458, 346] width 33 height 24
click at [474, 344] on span "yeah." at bounding box center [458, 346] width 33 height 24
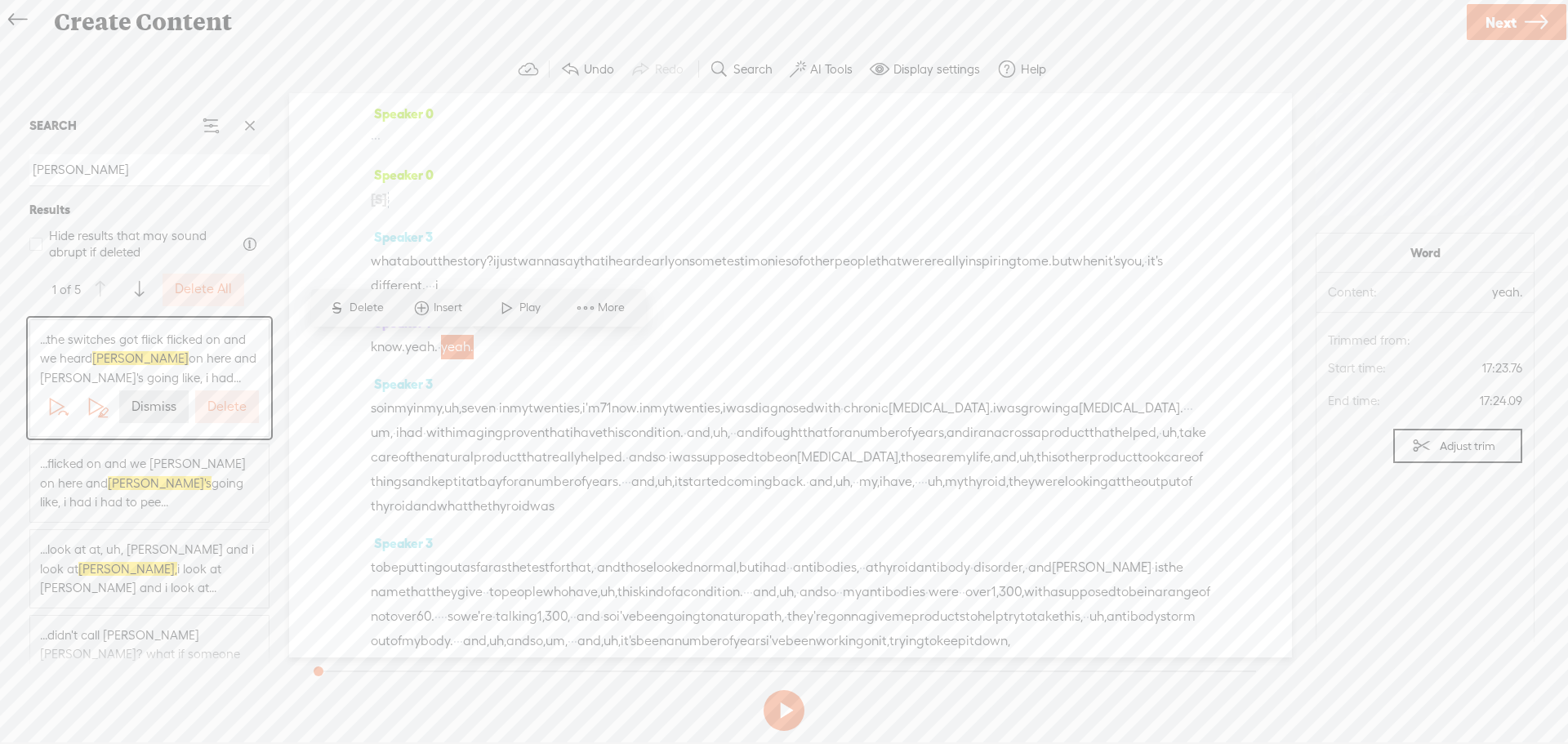
click at [506, 350] on span at bounding box center [490, 346] width 33 height 24
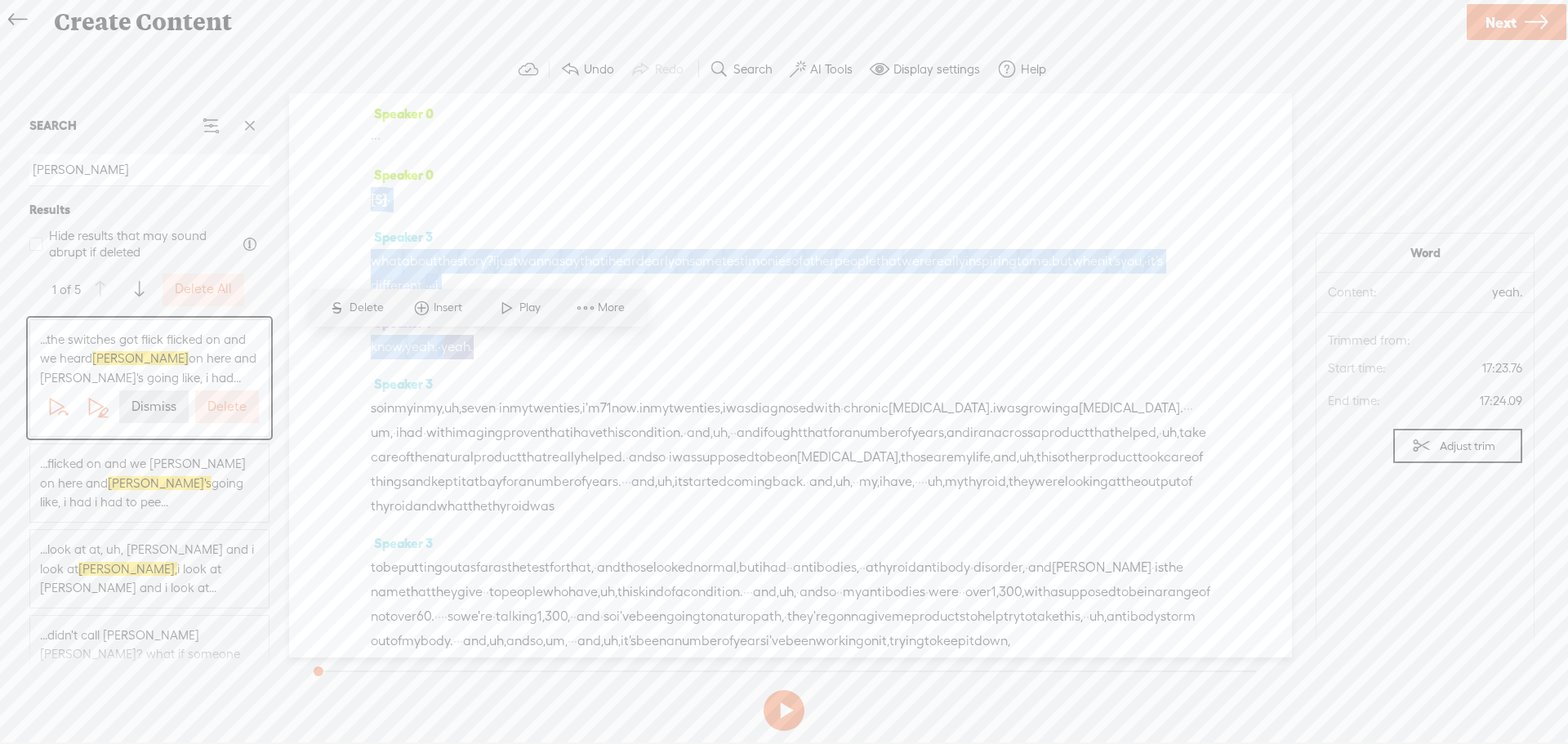
drag, startPoint x: 490, startPoint y: 345, endPoint x: 348, endPoint y: 184, distance: 214.7
click at [348, 184] on div "Speaker 0 · · · Speaker 0 [S] we've got, uh, some amazing · testimonials · that…" at bounding box center [790, 375] width 1003 height 564
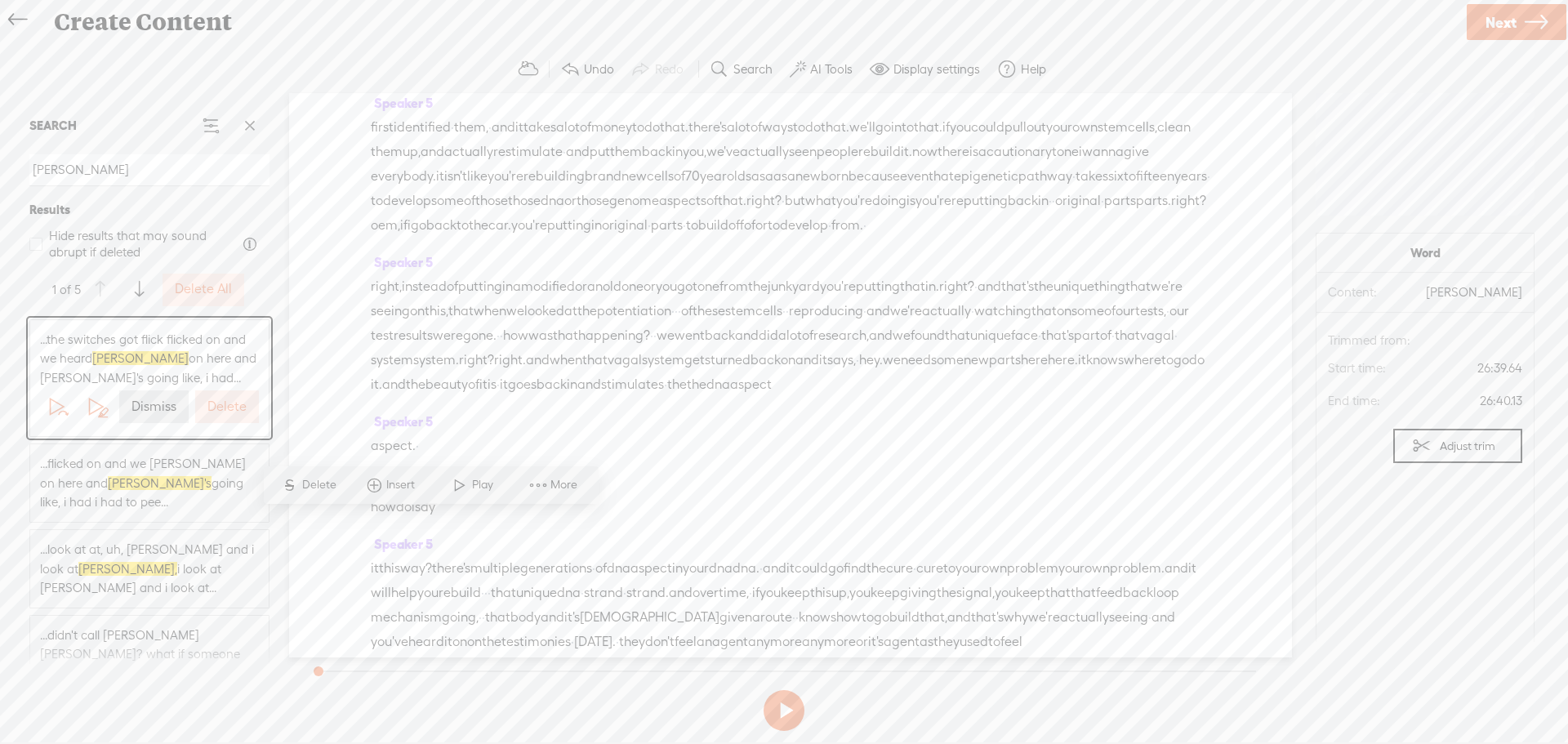
scroll to position [3544, 0]
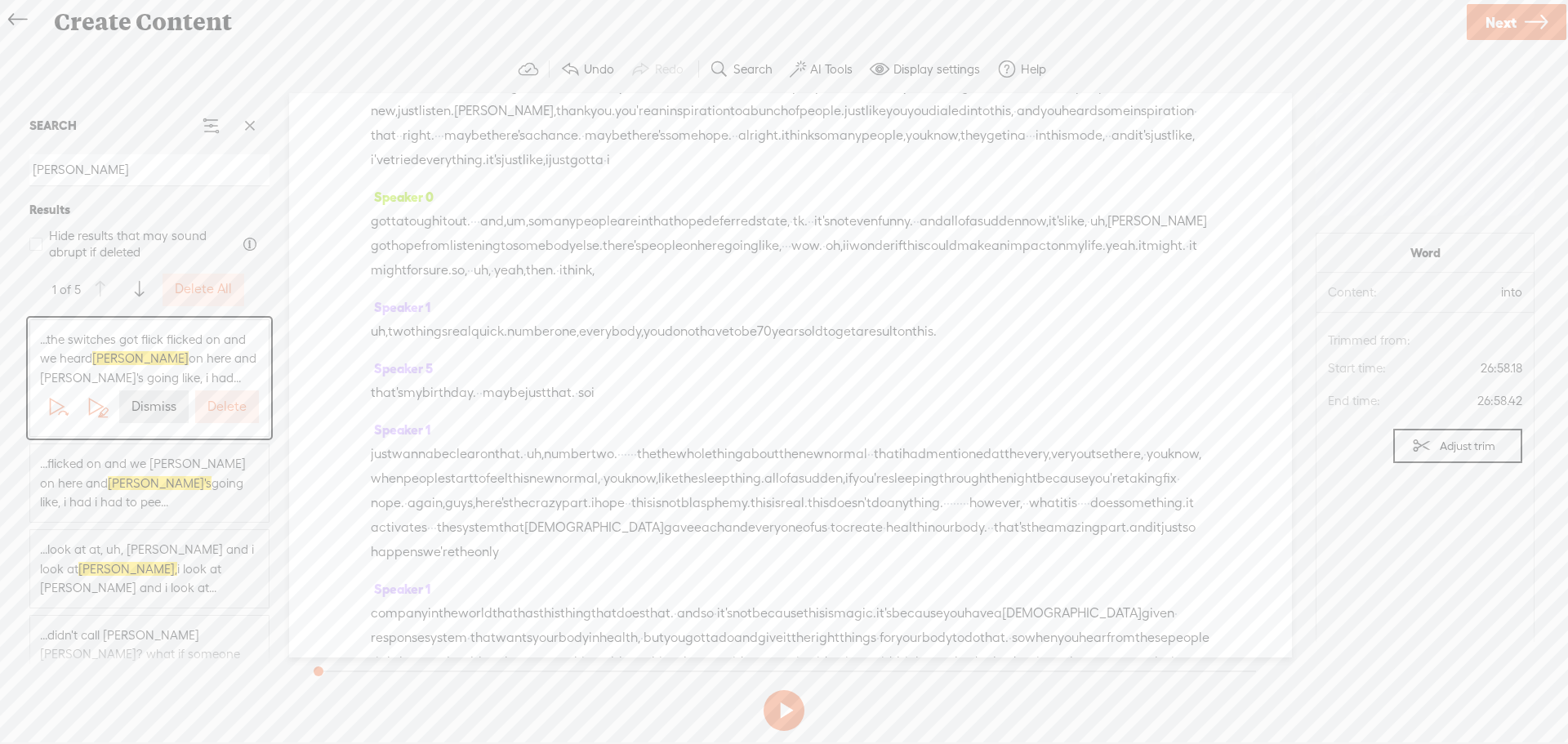
scroll to position [1878, 0]
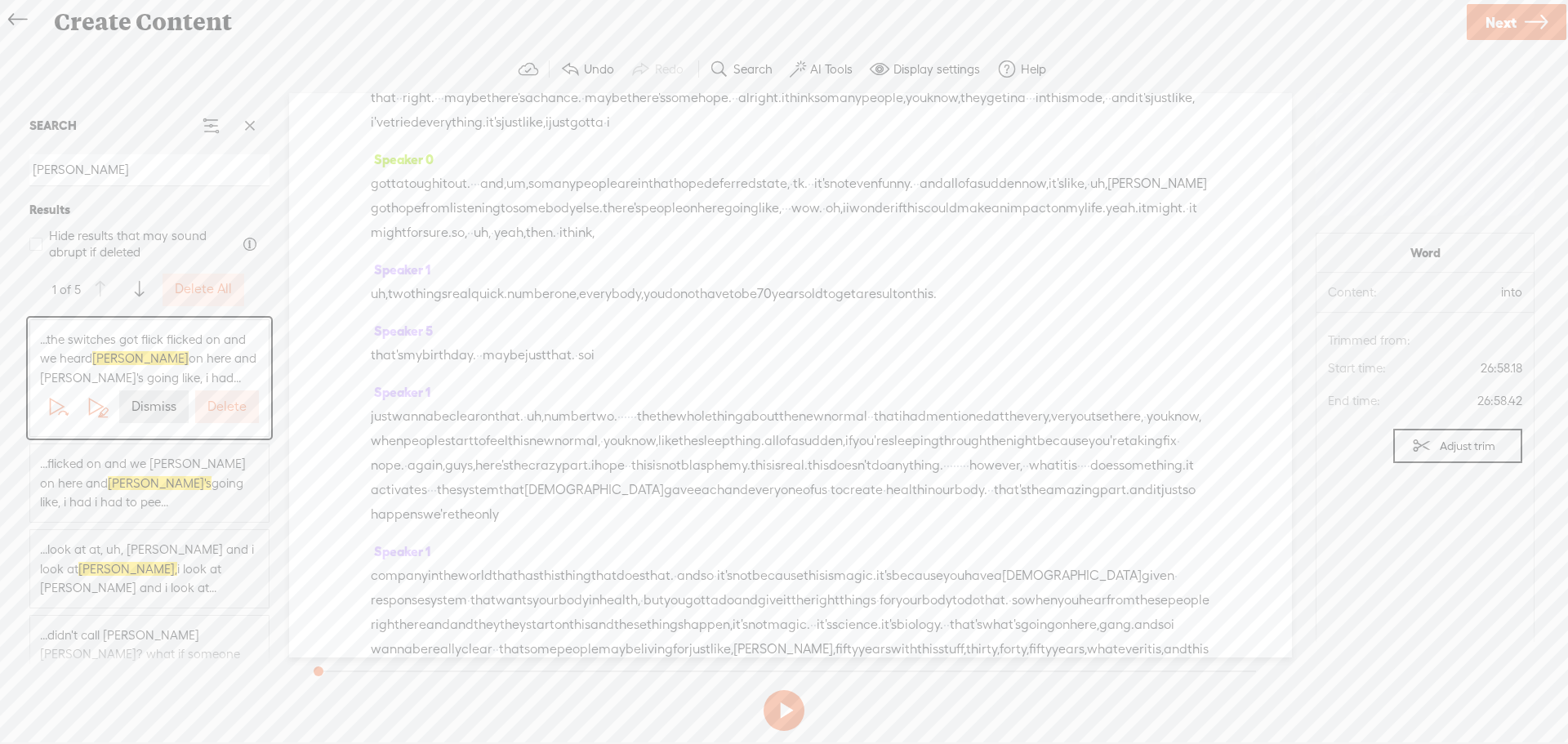
click at [490, 245] on span "uh," at bounding box center [483, 232] width 17 height 24
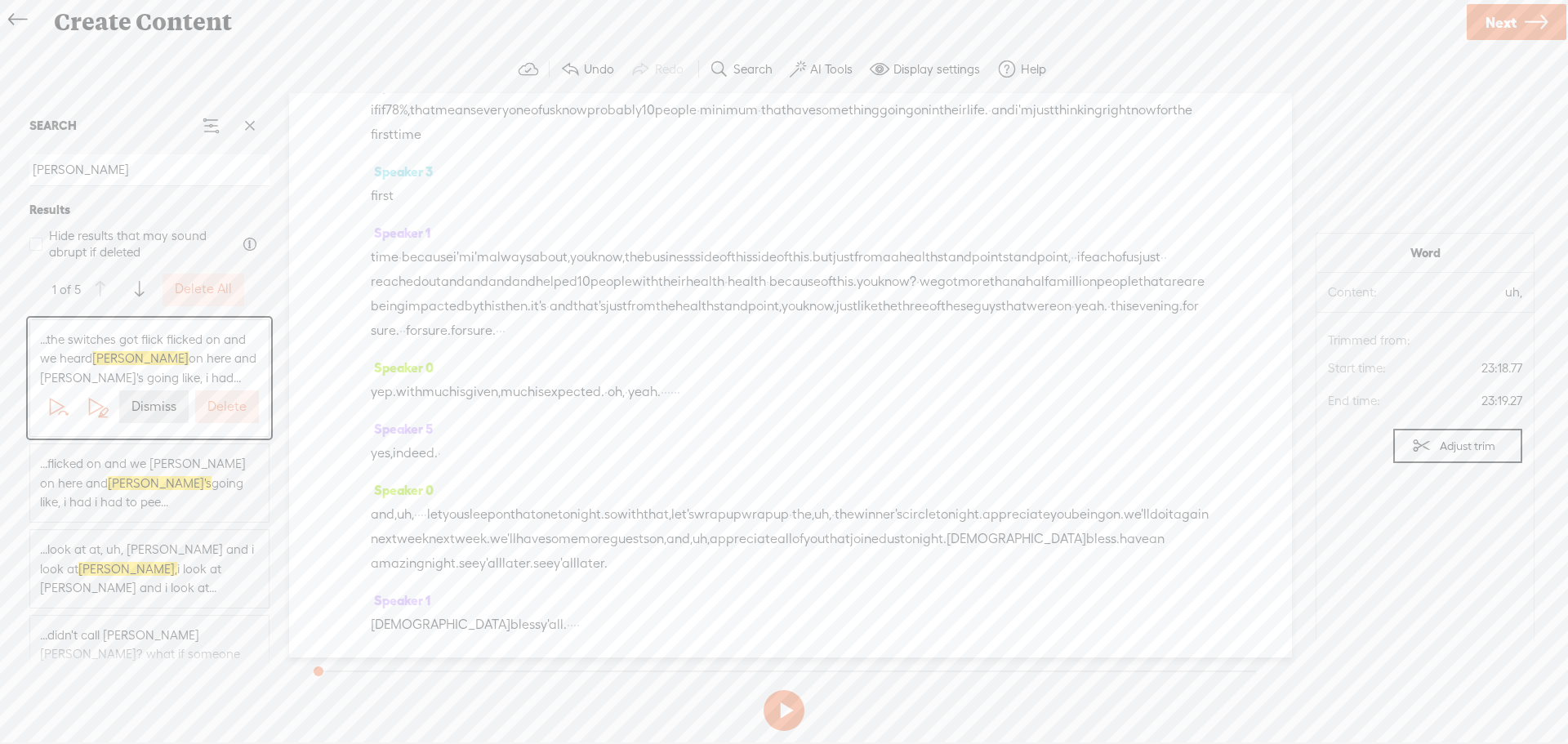
scroll to position [13034, 0]
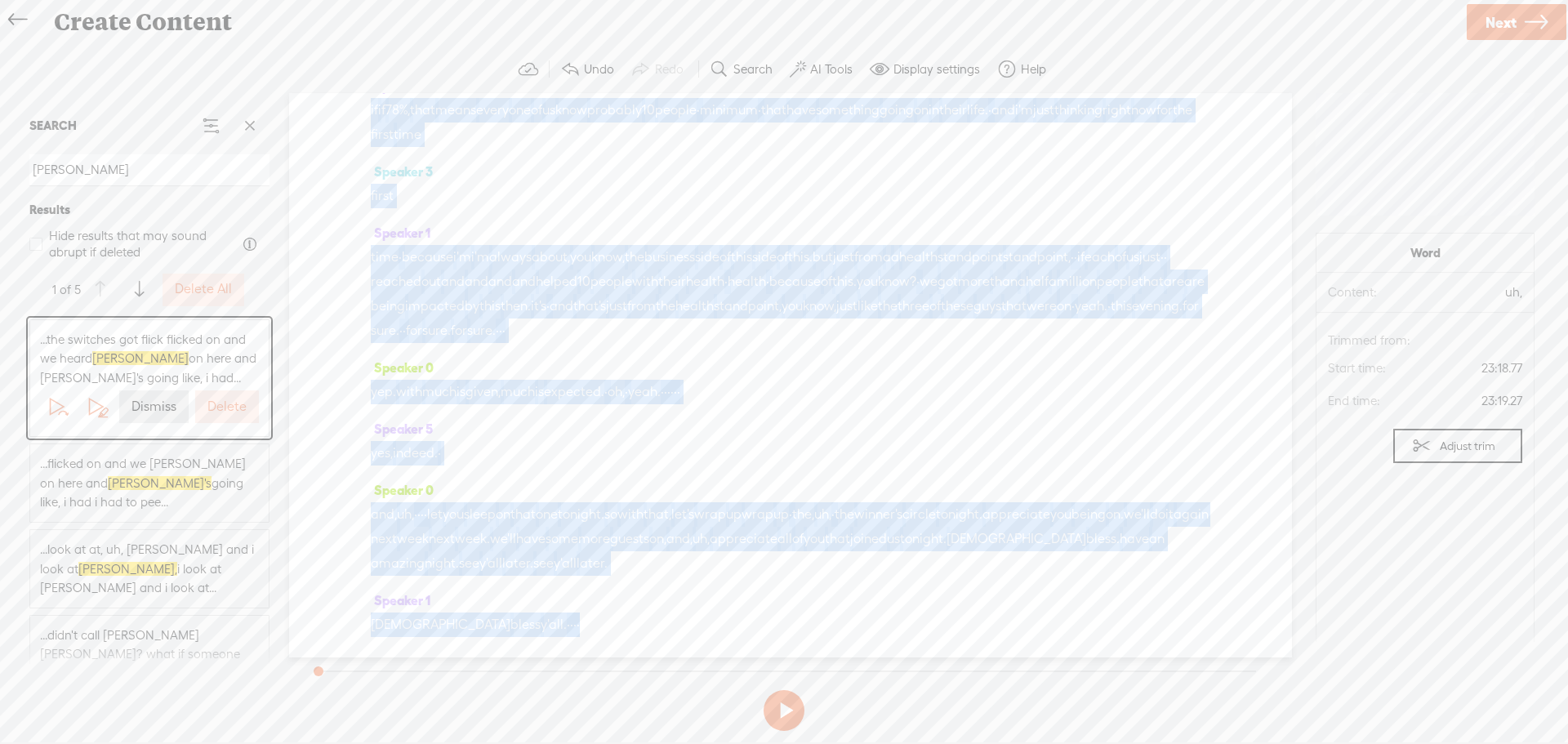
drag, startPoint x: 944, startPoint y: 453, endPoint x: 610, endPoint y: 648, distance: 386.8
click at [610, 648] on div "Speaker 0 · · · Speaker 3 [S] we've got, uh, some amazing · testimonials · that…" at bounding box center [790, 375] width 1003 height 564
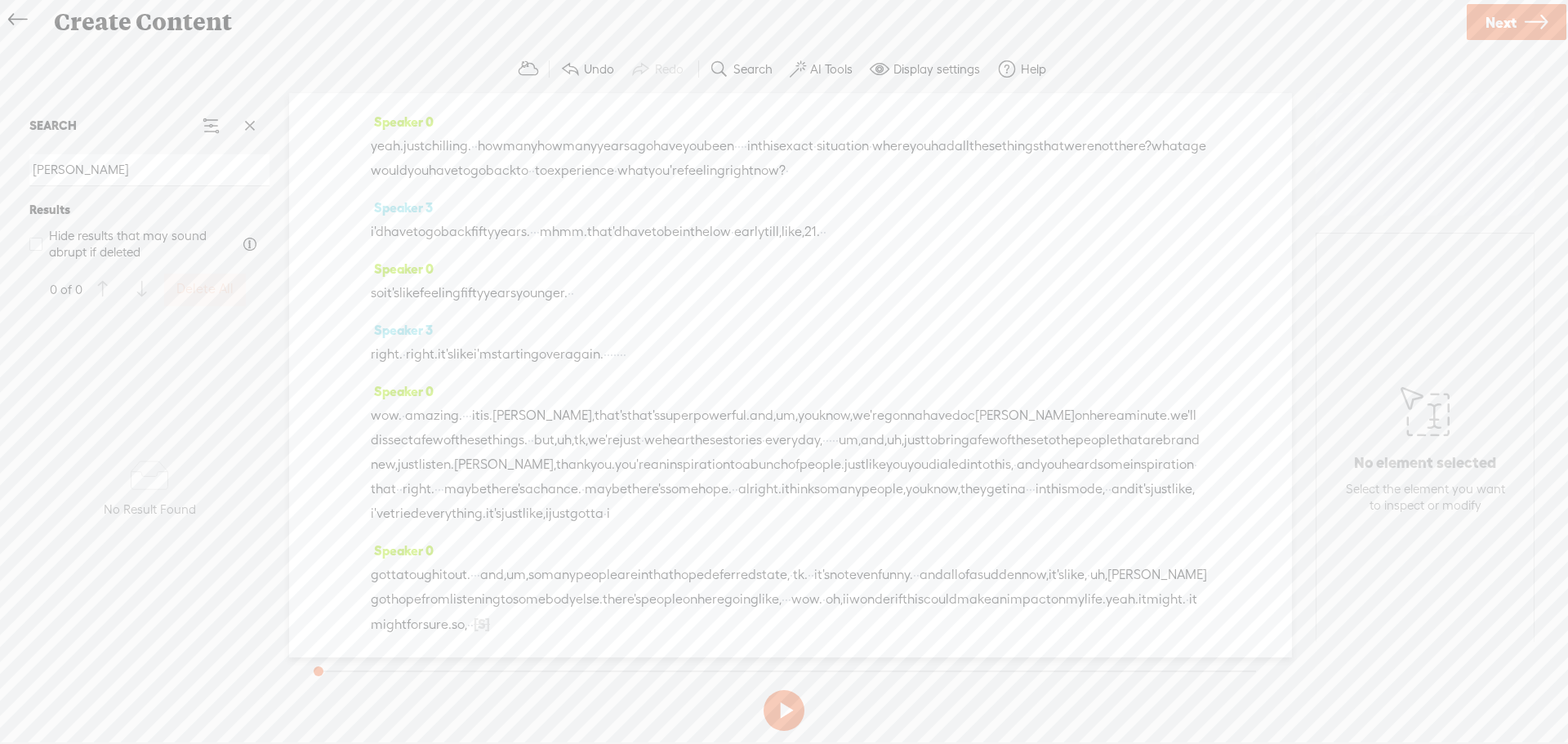
scroll to position [1633, 0]
click at [1488, 19] on span "Next" at bounding box center [1501, 22] width 31 height 41
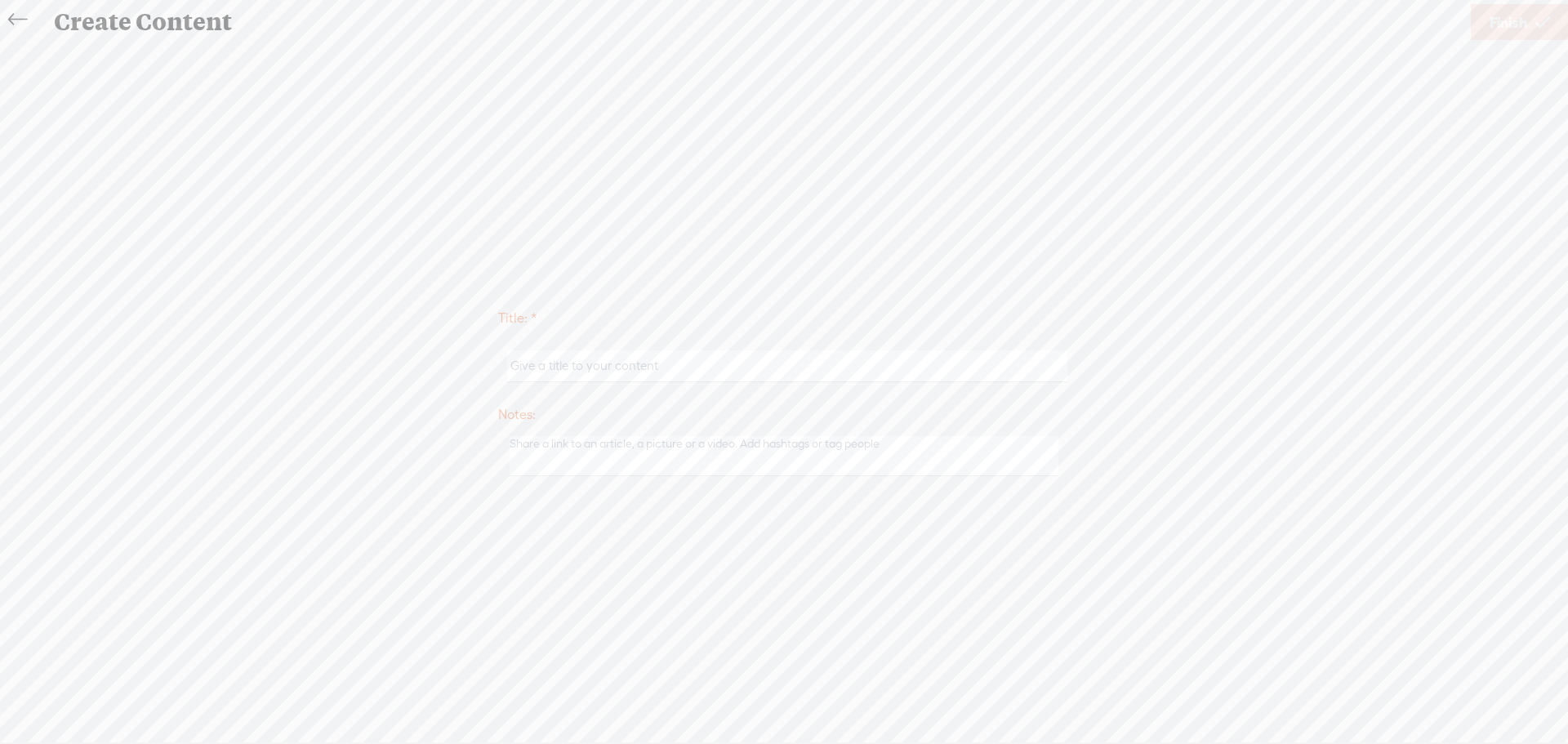
click at [640, 362] on input "text" at bounding box center [786, 365] width 560 height 32
click at [615, 366] on input "Winner Circle - Bob's story August 7, 2025" at bounding box center [786, 365] width 560 height 32
type input "Winner Circle - Larry's story August 7, 2025"
click at [1498, 17] on span "Finish" at bounding box center [1507, 22] width 37 height 41
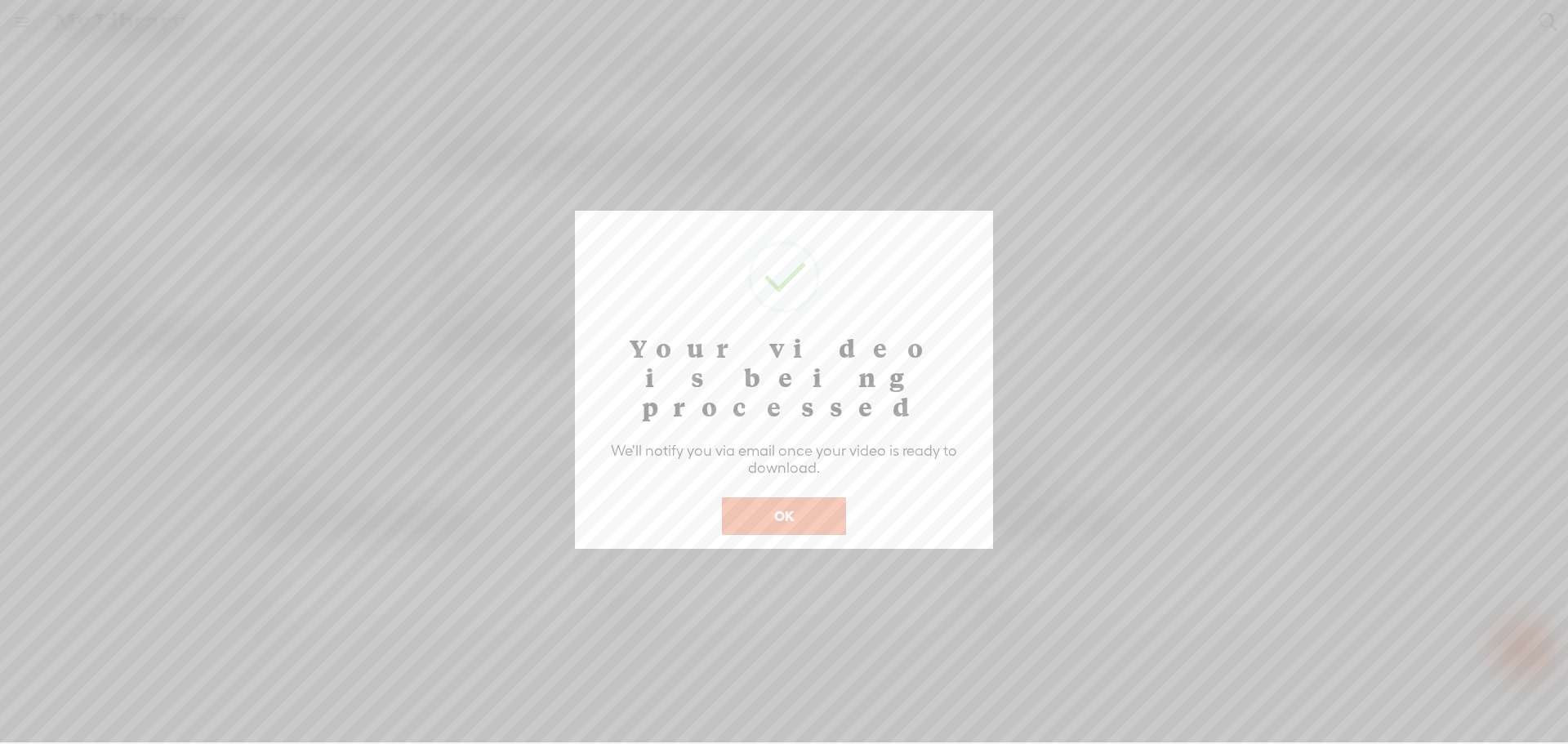
click at [819, 497] on button "OK" at bounding box center [784, 515] width 124 height 37
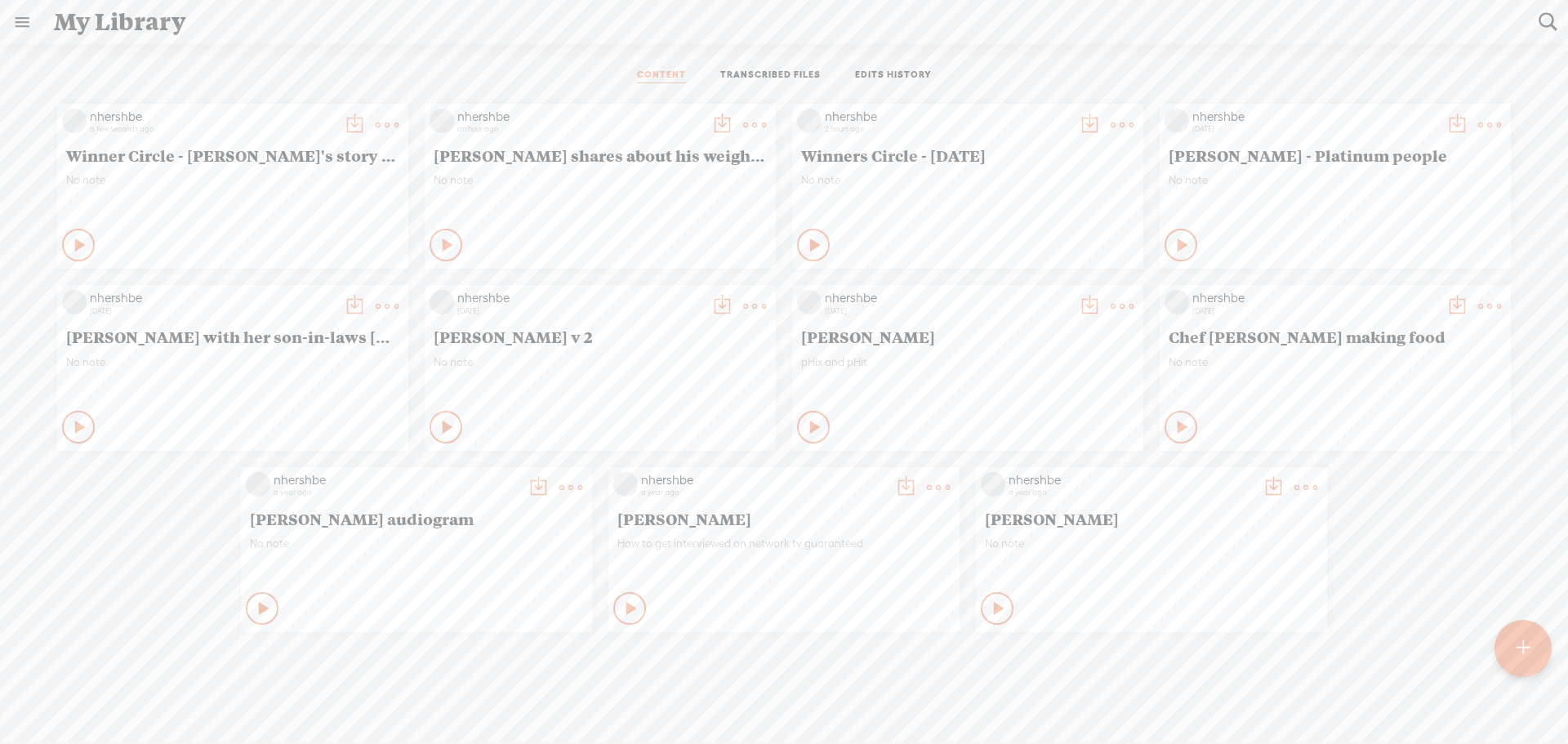
click at [62, 251] on div "Play Content" at bounding box center [79, 245] width 33 height 33
click at [71, 246] on icon at bounding box center [79, 244] width 16 height 16
click at [1112, 124] on t at bounding box center [1122, 125] width 23 height 23
click at [987, 223] on link "Duplicate & Edit" at bounding box center [1038, 216] width 163 height 37
